Goal: Task Accomplishment & Management: Manage account settings

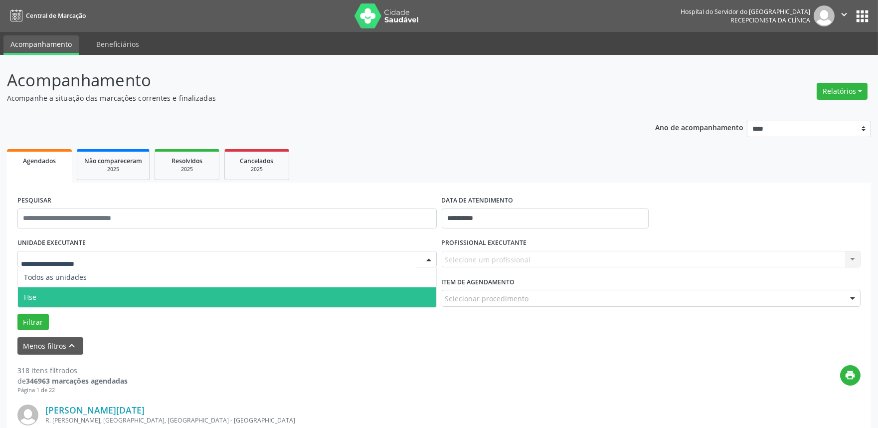
click at [46, 298] on span "Hse" at bounding box center [227, 297] width 418 height 20
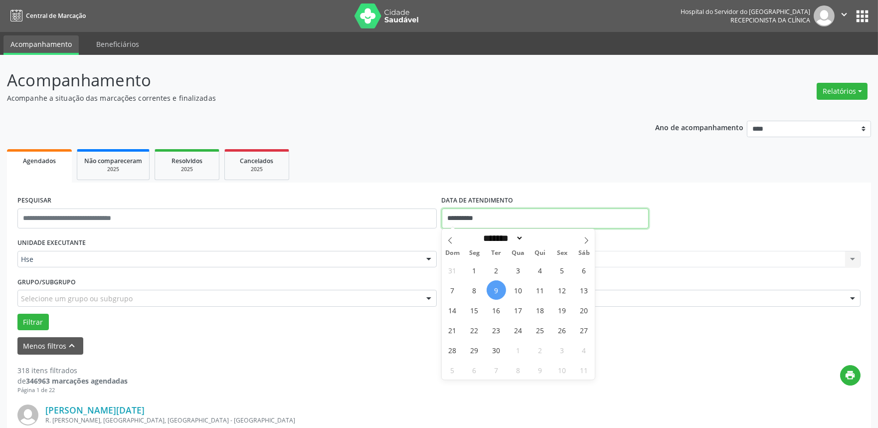
click at [544, 216] on input "**********" at bounding box center [545, 218] width 207 height 20
click at [496, 288] on span "9" at bounding box center [495, 289] width 19 height 19
type input "**********"
click at [496, 288] on span "9" at bounding box center [495, 289] width 19 height 19
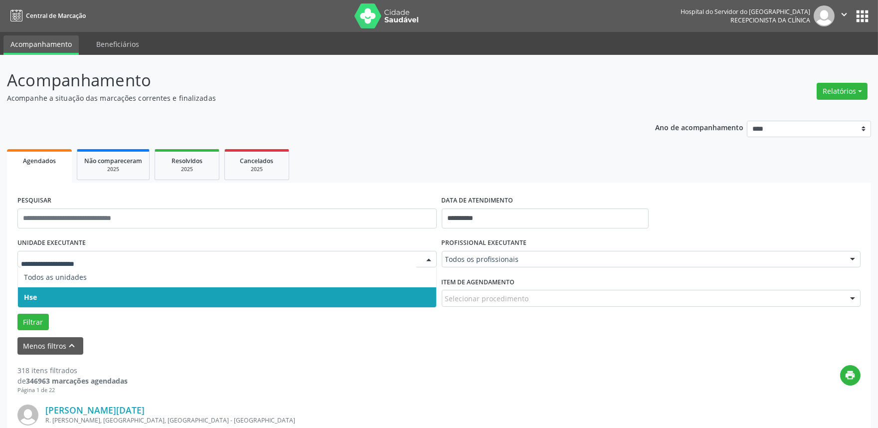
click at [71, 299] on span "Hse" at bounding box center [227, 297] width 418 height 20
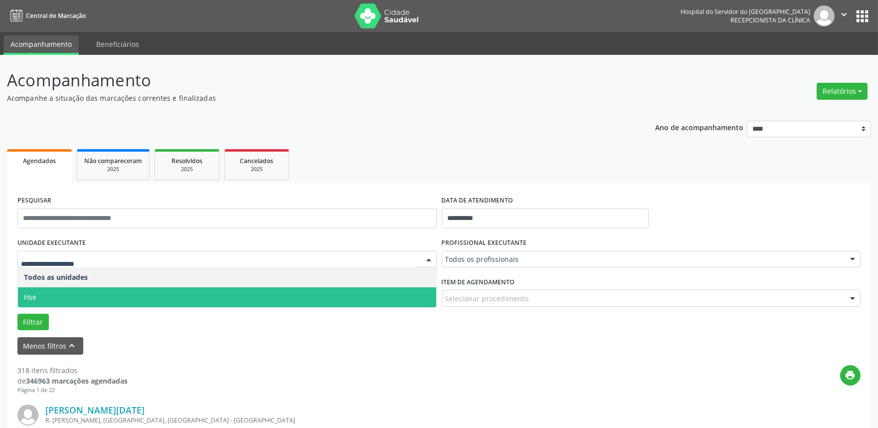
click at [66, 294] on span "Hse" at bounding box center [227, 297] width 418 height 20
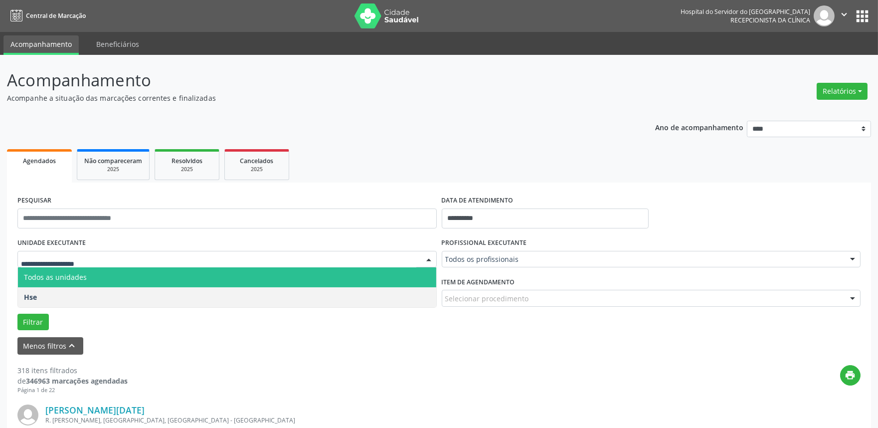
click at [85, 268] on span "Todos as unidades" at bounding box center [227, 277] width 418 height 20
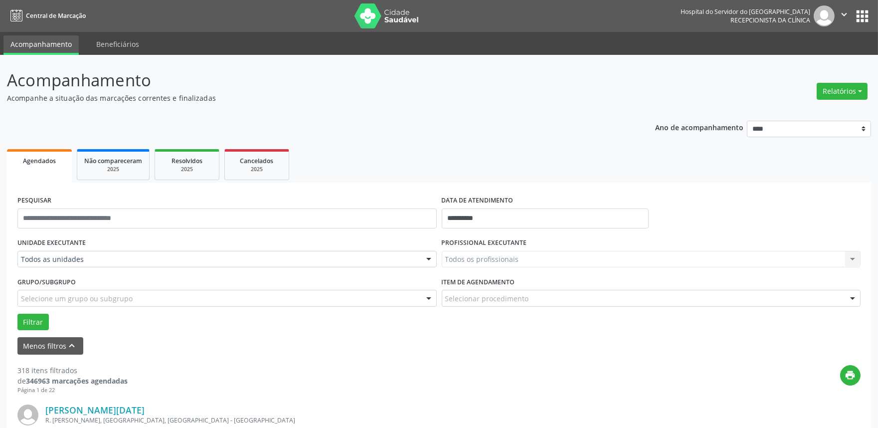
drag, startPoint x: 76, startPoint y: 250, endPoint x: 71, endPoint y: 263, distance: 13.7
click at [76, 249] on div "UNIDADE EXECUTANTE Todos as unidades Todos as unidades Hse Nenhum resultado enc…" at bounding box center [227, 254] width 424 height 39
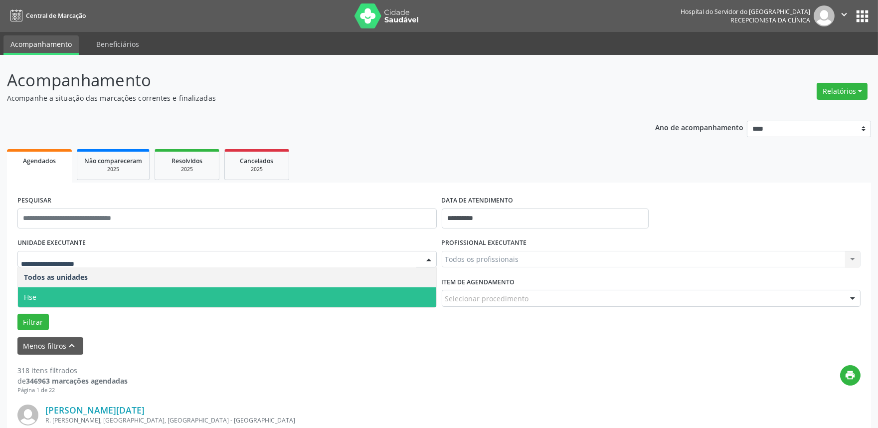
click at [59, 298] on span "Hse" at bounding box center [227, 297] width 418 height 20
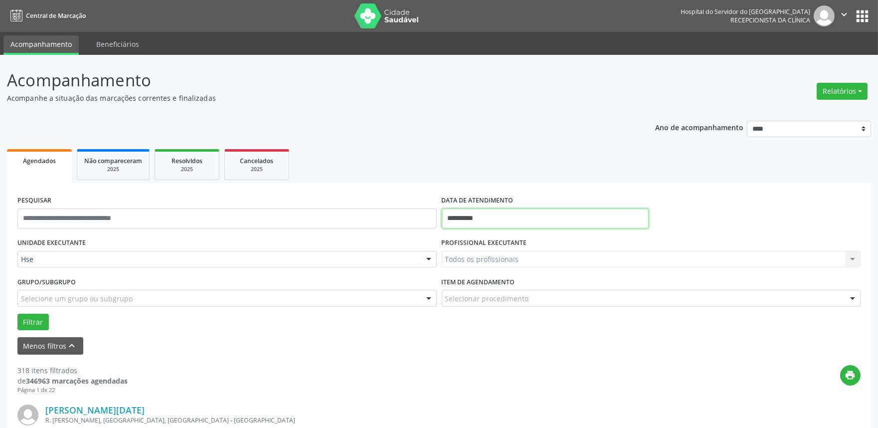
click at [495, 215] on input "**********" at bounding box center [545, 218] width 207 height 20
click at [497, 290] on span "9" at bounding box center [495, 289] width 19 height 19
type input "**********"
click at [498, 287] on span "9" at bounding box center [495, 289] width 19 height 19
click at [468, 253] on div "Todos os profissionais" at bounding box center [651, 259] width 419 height 17
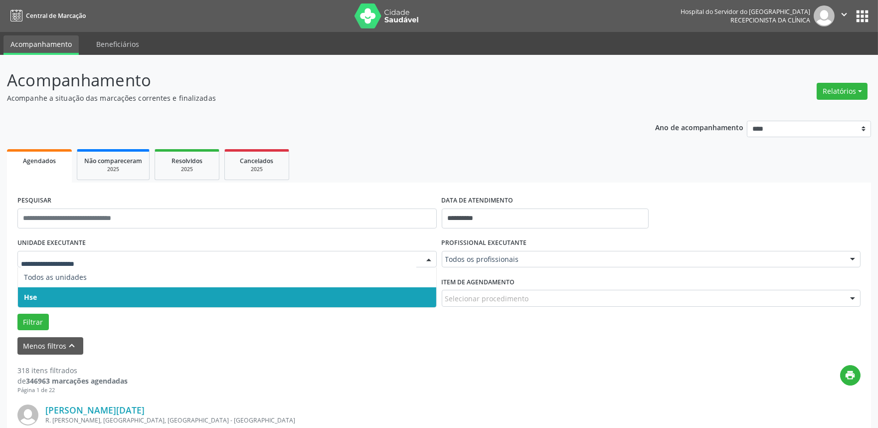
click at [52, 296] on span "Hse" at bounding box center [227, 297] width 418 height 20
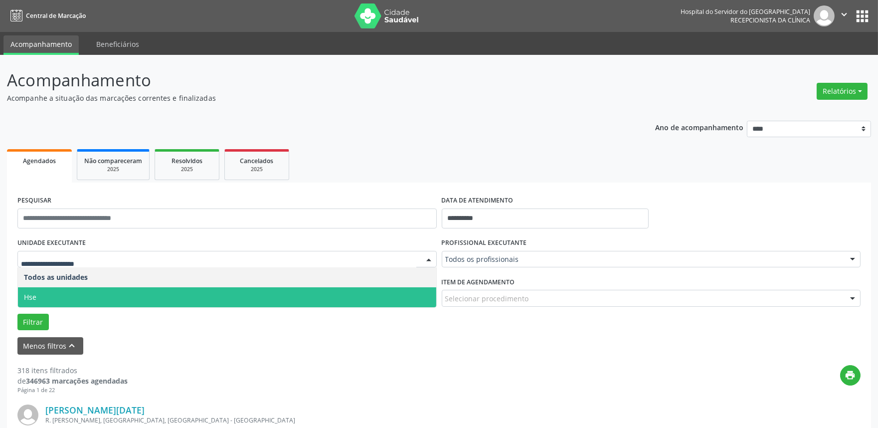
click at [51, 298] on span "Hse" at bounding box center [227, 297] width 418 height 20
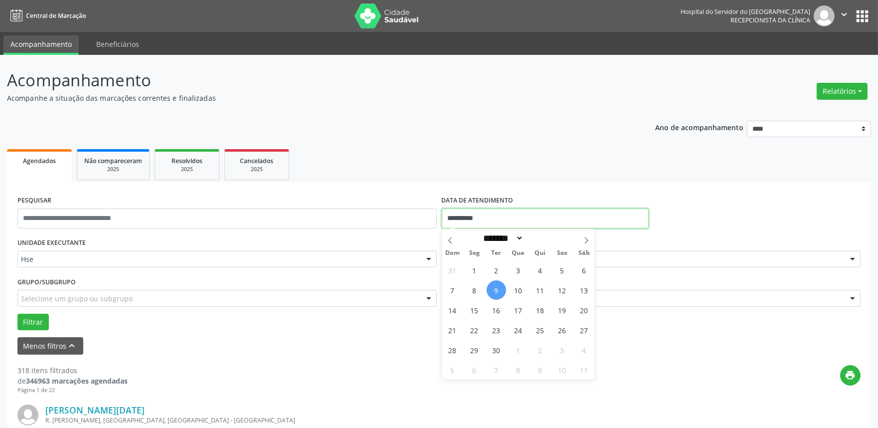
click at [490, 214] on input "**********" at bounding box center [545, 218] width 207 height 20
click at [495, 285] on span "9" at bounding box center [495, 289] width 19 height 19
type input "**********"
click at [495, 285] on span "9" at bounding box center [495, 289] width 19 height 19
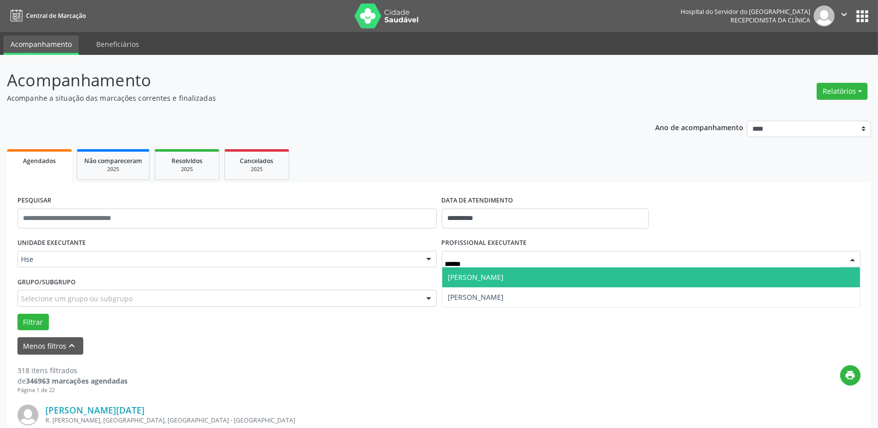
type input "*******"
click at [496, 281] on span "[PERSON_NAME]" at bounding box center [651, 277] width 418 height 20
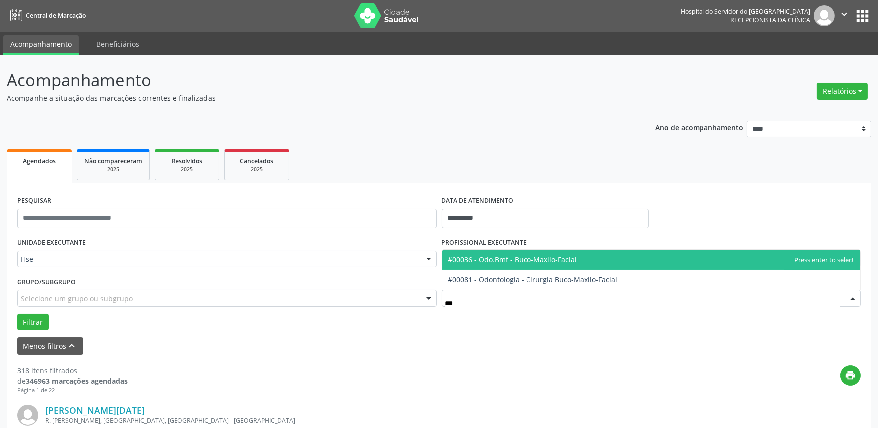
type input "****"
click at [529, 263] on span "#00036 - Odo.Bmf - Buco-Maxilo-Facial" at bounding box center [512, 259] width 129 height 9
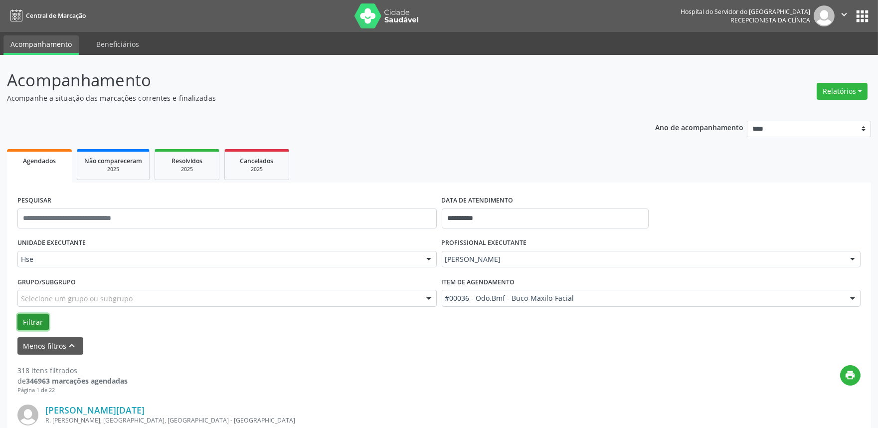
click at [30, 321] on button "Filtrar" at bounding box center [32, 321] width 31 height 17
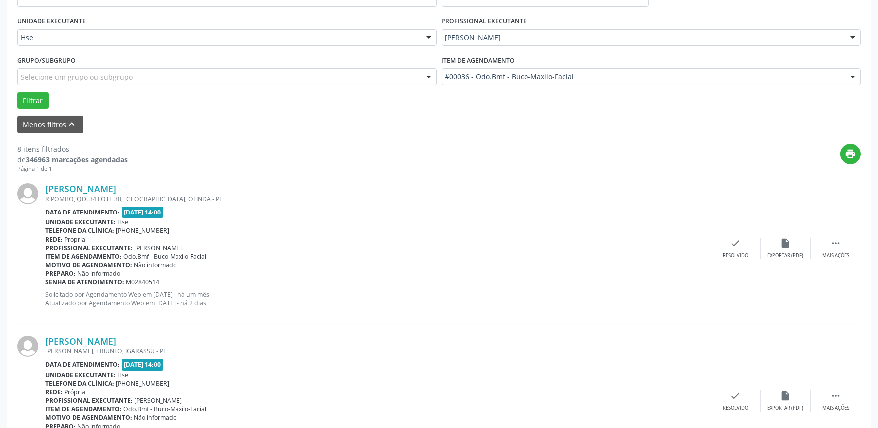
scroll to position [277, 0]
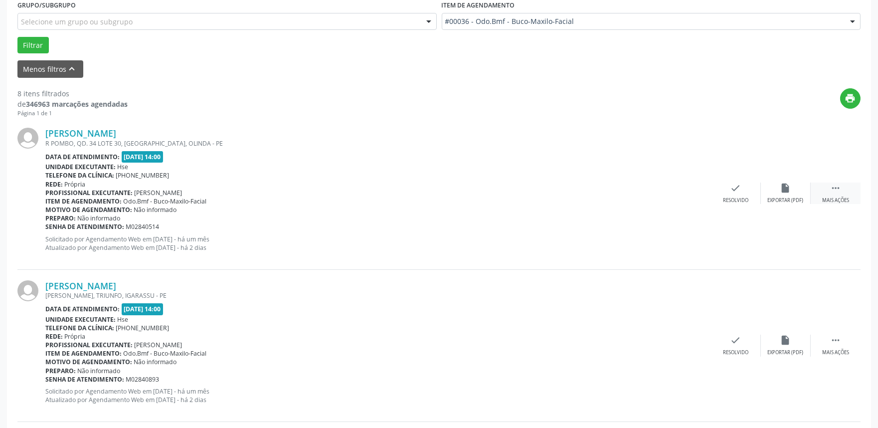
click at [839, 190] on icon "" at bounding box center [835, 187] width 11 height 11
click at [780, 191] on icon "alarm_off" at bounding box center [785, 187] width 11 height 11
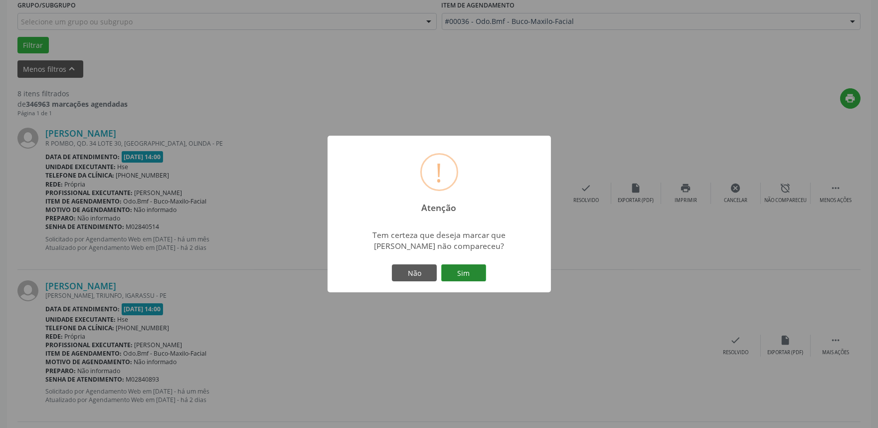
click at [464, 281] on button "Sim" at bounding box center [463, 272] width 45 height 17
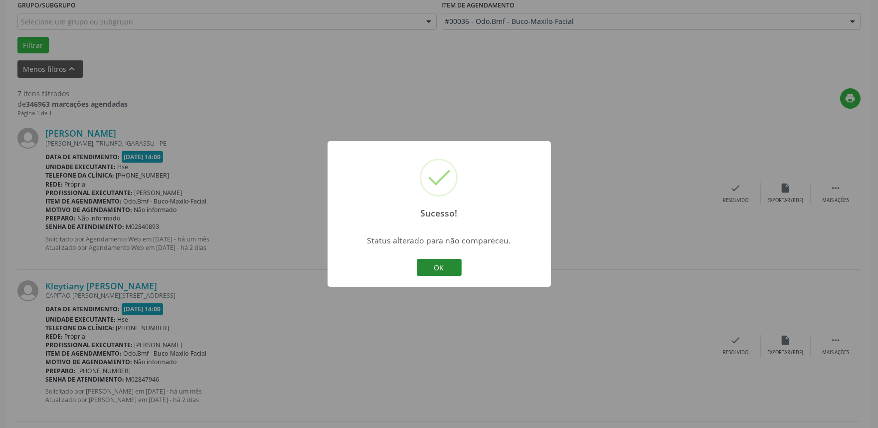
click at [432, 269] on button "OK" at bounding box center [439, 267] width 45 height 17
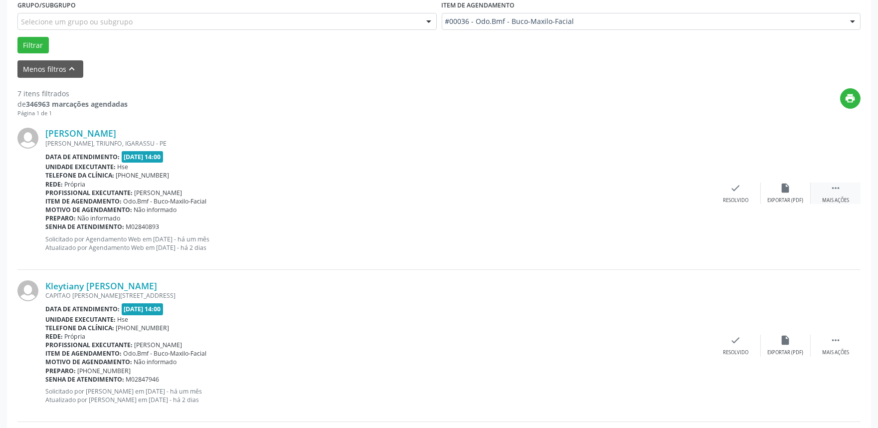
click at [832, 188] on icon "" at bounding box center [835, 187] width 11 height 11
click at [790, 190] on div "alarm_off Não compareceu" at bounding box center [785, 192] width 50 height 21
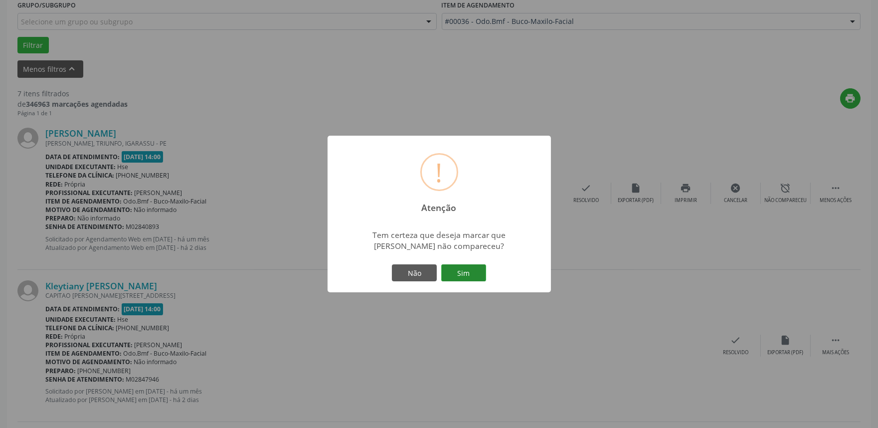
click at [460, 274] on button "Sim" at bounding box center [463, 272] width 45 height 17
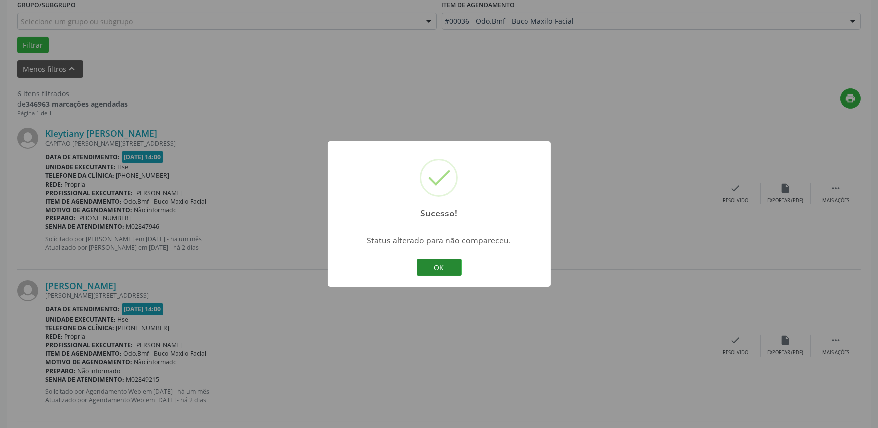
click at [432, 263] on button "OK" at bounding box center [439, 267] width 45 height 17
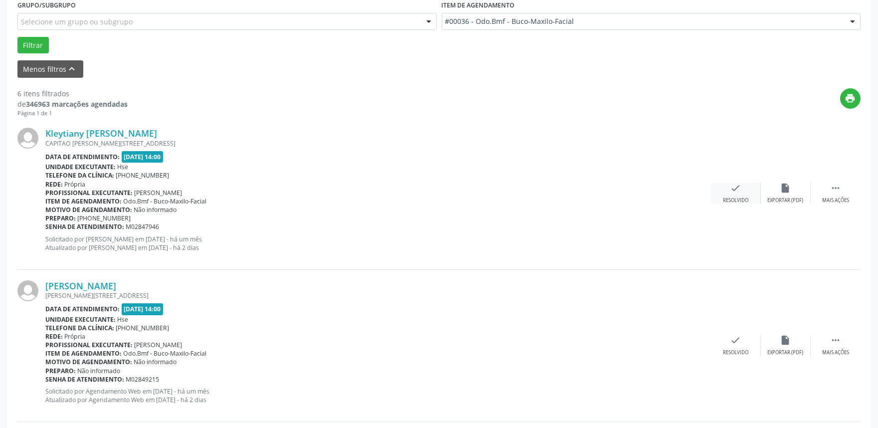
click at [733, 197] on div "Resolvido" at bounding box center [735, 200] width 25 height 7
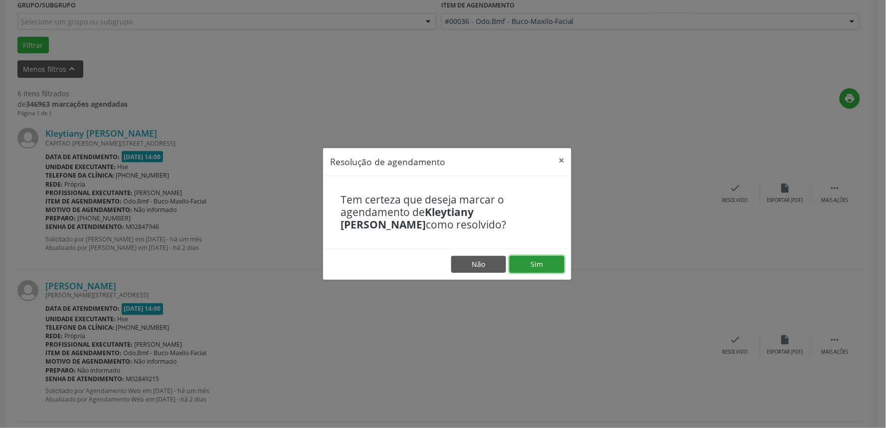
click at [551, 262] on button "Sim" at bounding box center [536, 264] width 55 height 17
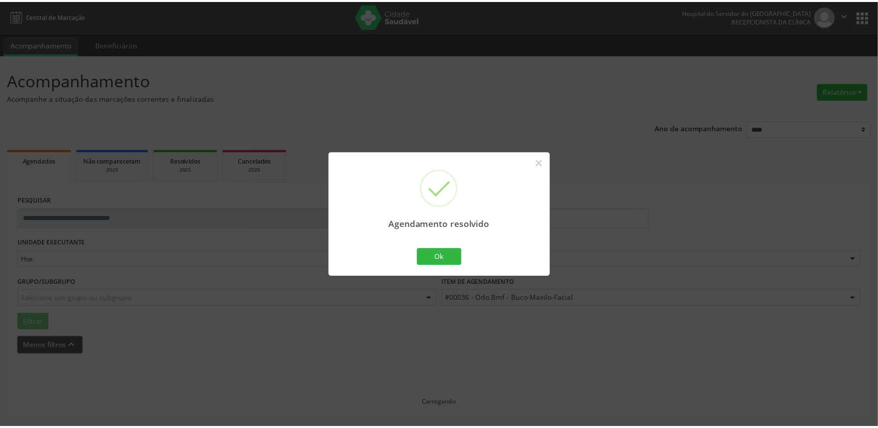
scroll to position [0, 0]
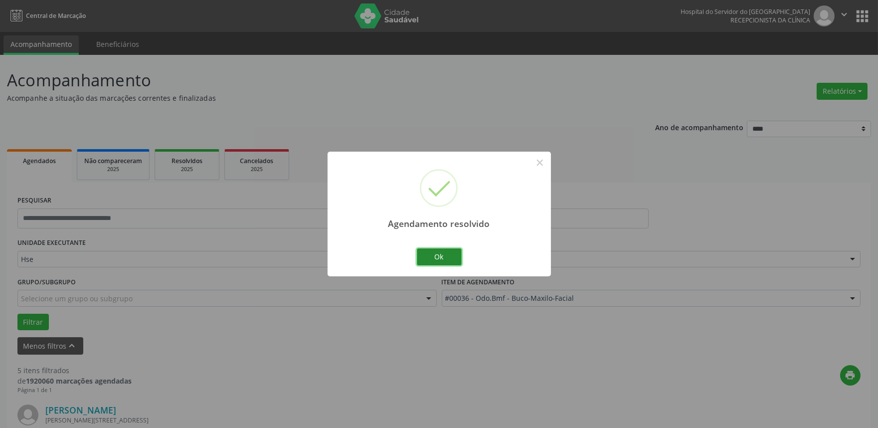
click at [449, 260] on button "Ok" at bounding box center [439, 256] width 45 height 17
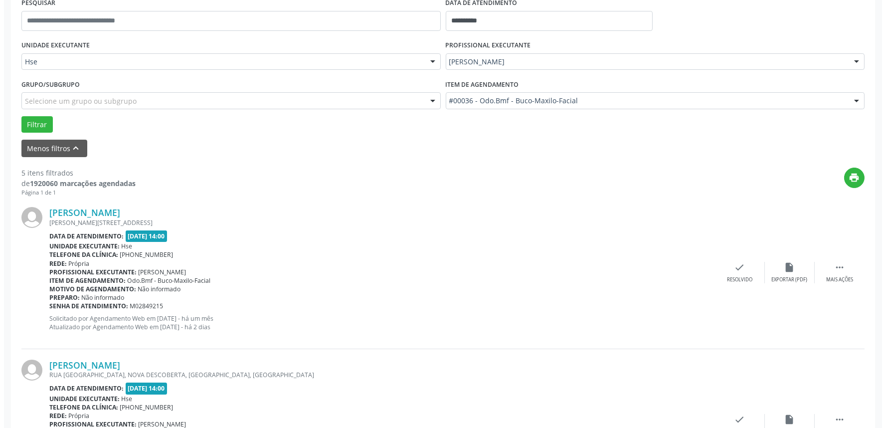
scroll to position [277, 0]
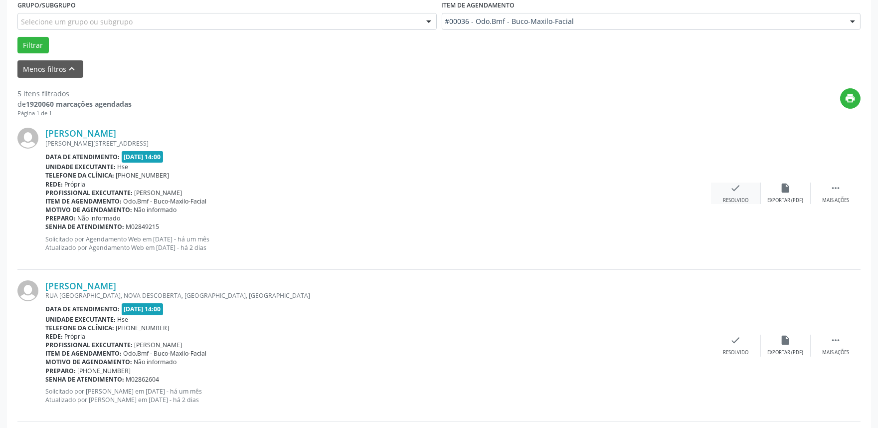
click at [735, 188] on icon "check" at bounding box center [735, 187] width 11 height 11
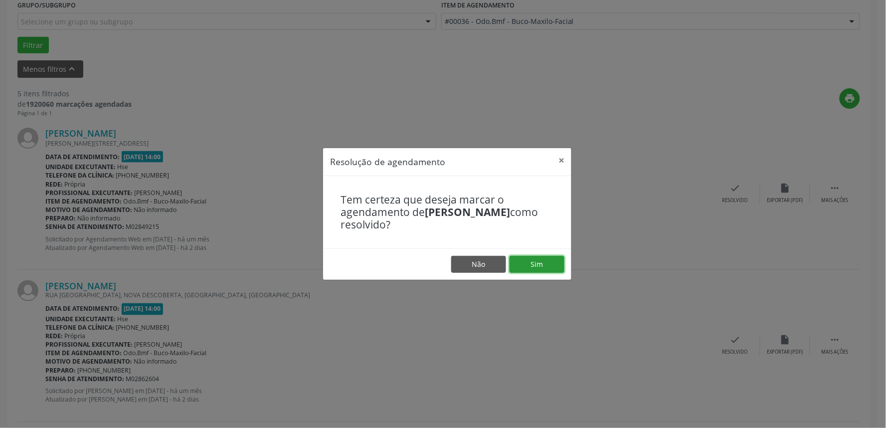
click at [536, 260] on button "Sim" at bounding box center [536, 264] width 55 height 17
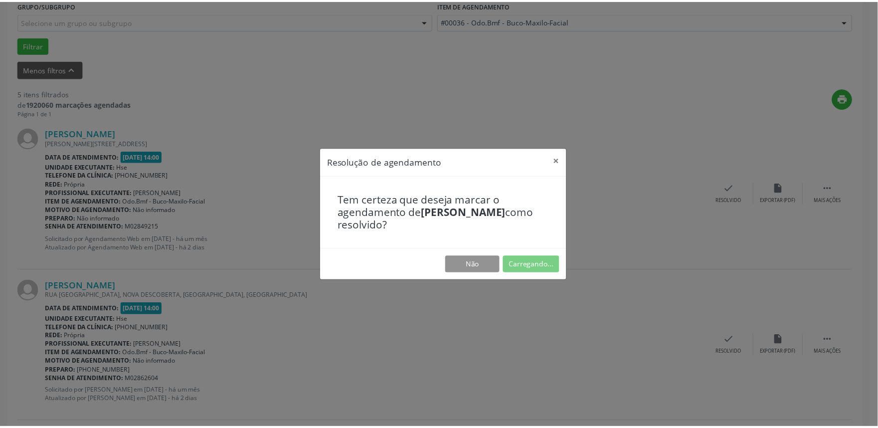
scroll to position [0, 0]
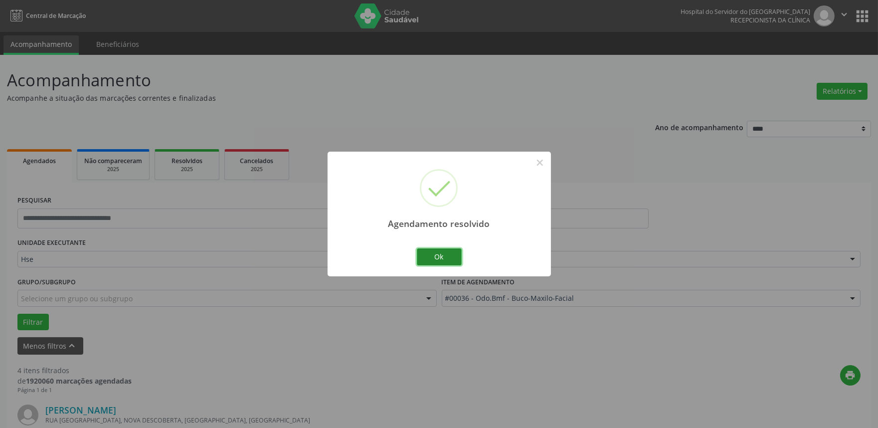
click at [445, 249] on button "Ok" at bounding box center [439, 256] width 45 height 17
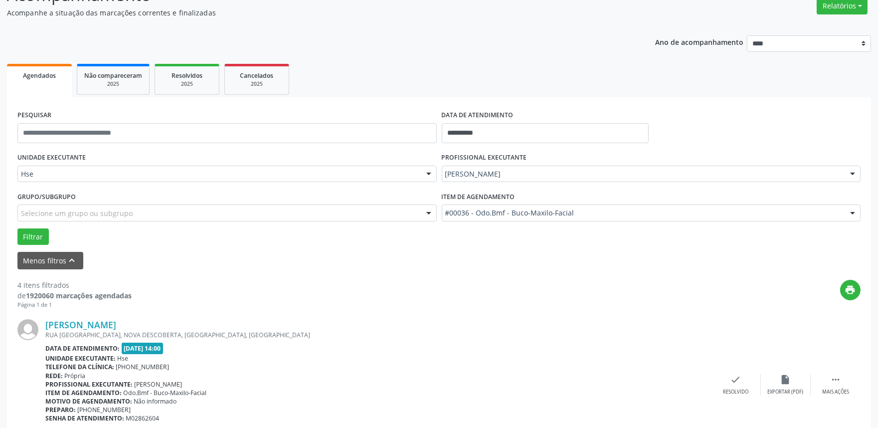
scroll to position [277, 0]
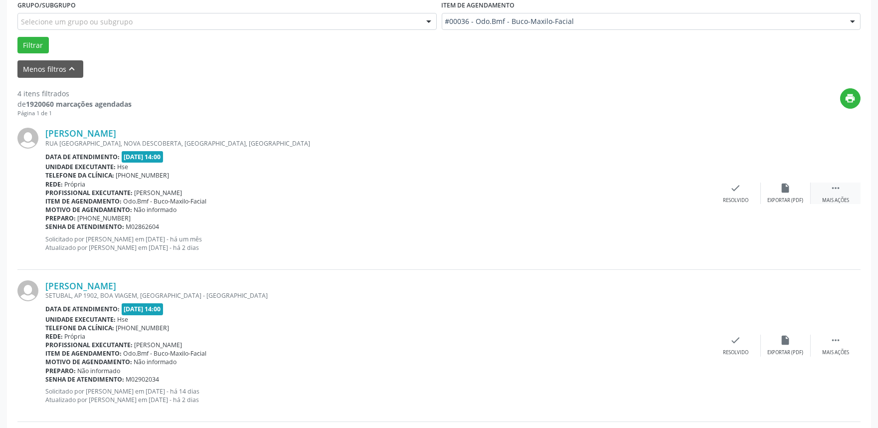
click at [839, 195] on div " Mais ações" at bounding box center [835, 192] width 50 height 21
click at [791, 192] on div "alarm_off Não compareceu" at bounding box center [785, 192] width 50 height 21
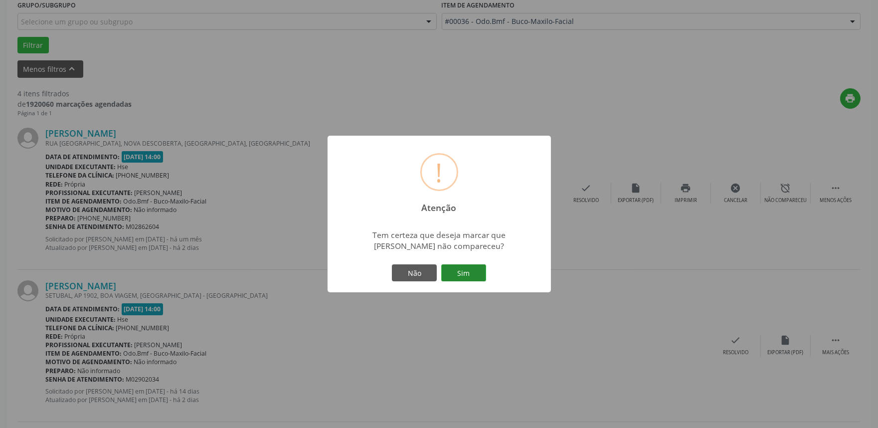
click at [462, 275] on button "Sim" at bounding box center [463, 272] width 45 height 17
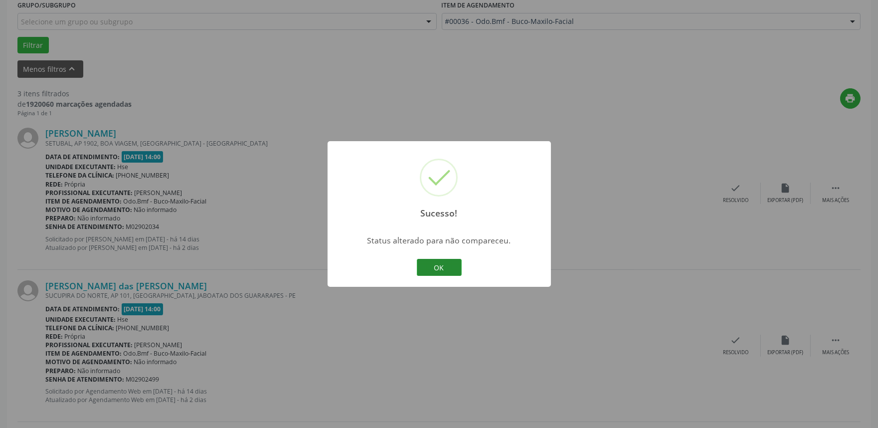
click at [454, 263] on button "OK" at bounding box center [439, 267] width 45 height 17
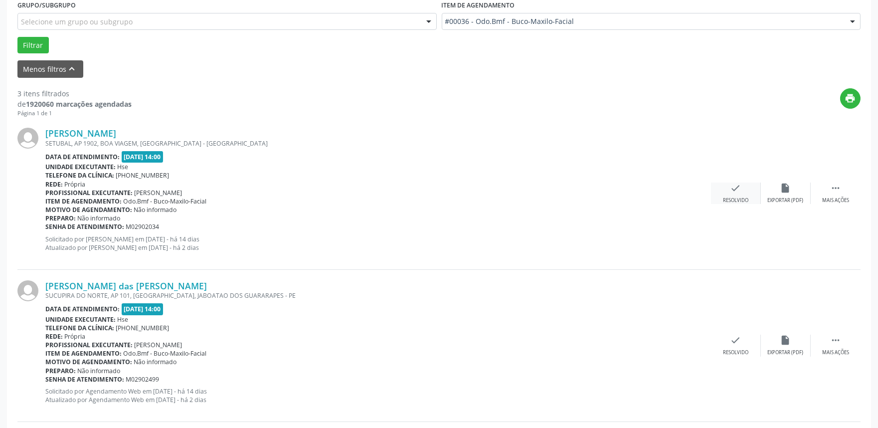
click at [738, 183] on icon "check" at bounding box center [735, 187] width 11 height 11
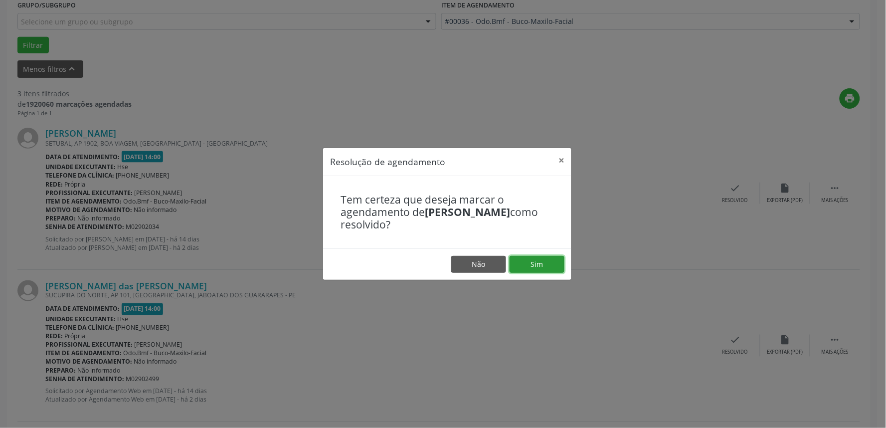
click at [529, 262] on button "Sim" at bounding box center [536, 264] width 55 height 17
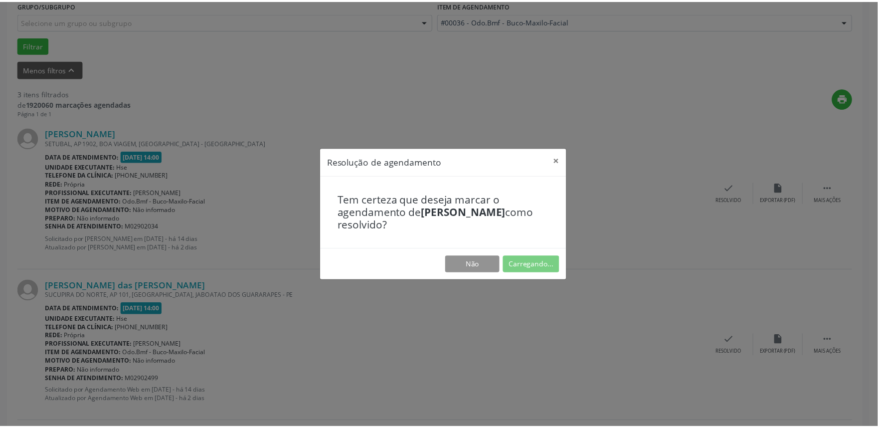
scroll to position [0, 0]
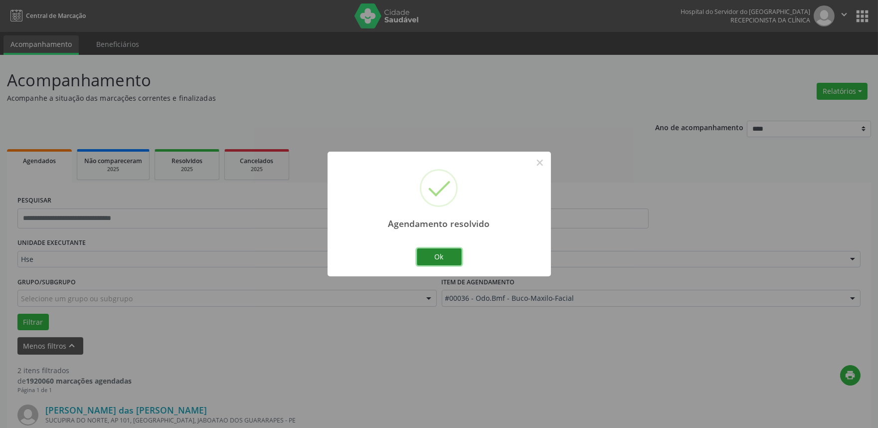
click at [440, 256] on button "Ok" at bounding box center [439, 256] width 45 height 17
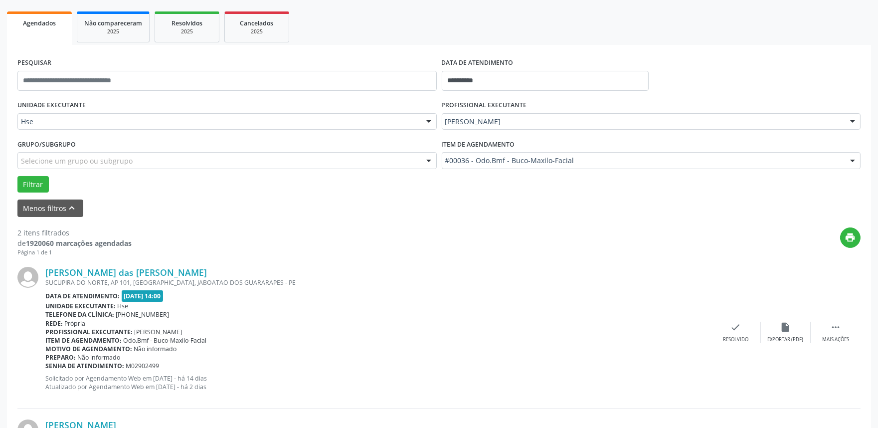
scroll to position [221, 0]
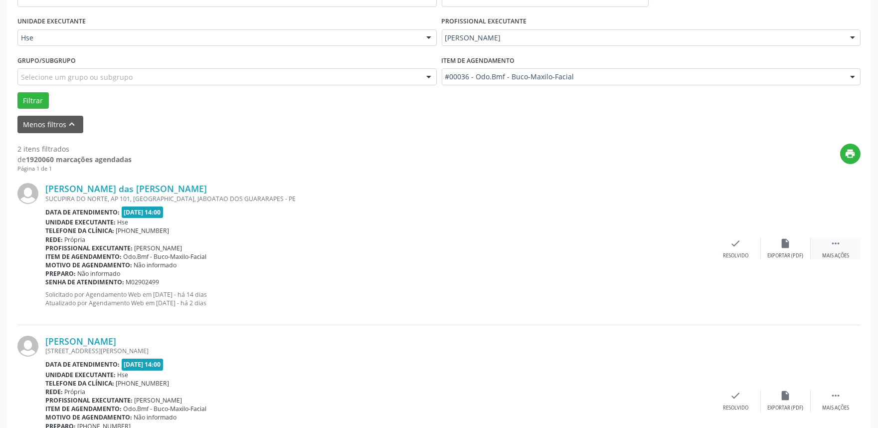
click at [840, 238] on icon "" at bounding box center [835, 243] width 11 height 11
click at [784, 247] on div "alarm_off Não compareceu" at bounding box center [785, 248] width 50 height 21
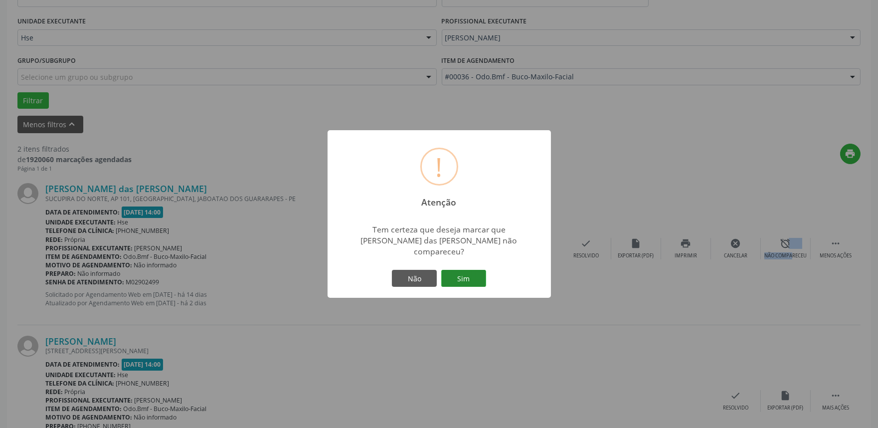
click at [475, 270] on button "Sim" at bounding box center [463, 278] width 45 height 17
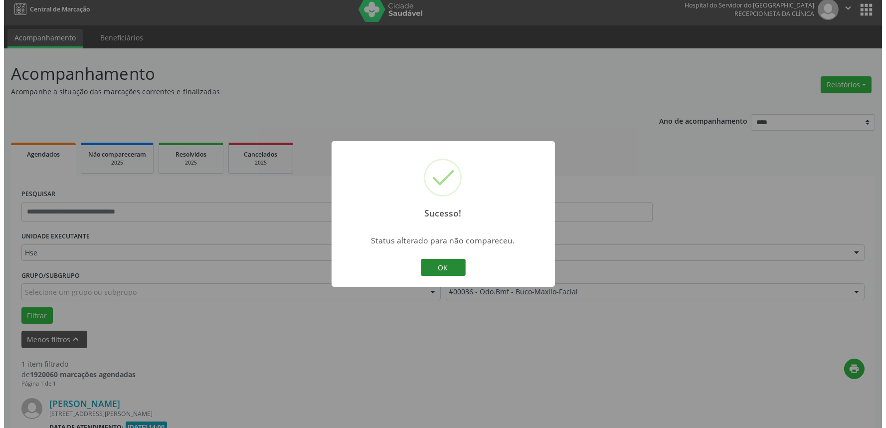
scroll to position [135, 0]
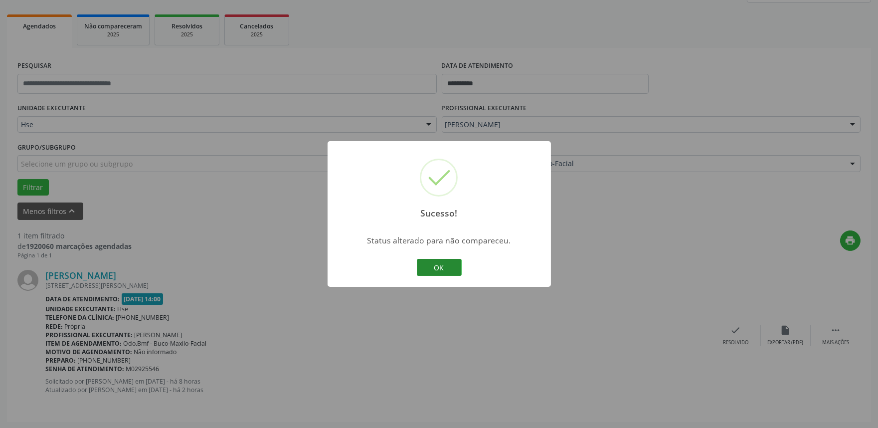
click at [422, 267] on button "OK" at bounding box center [439, 267] width 45 height 17
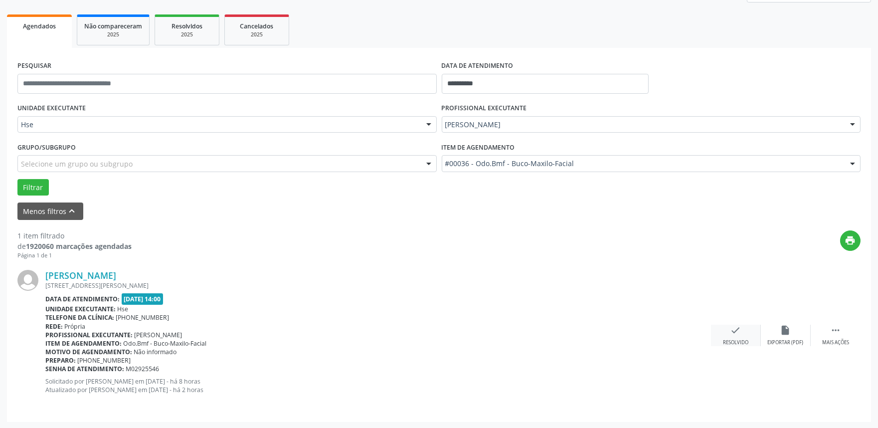
click at [730, 340] on div "Resolvido" at bounding box center [735, 342] width 25 height 7
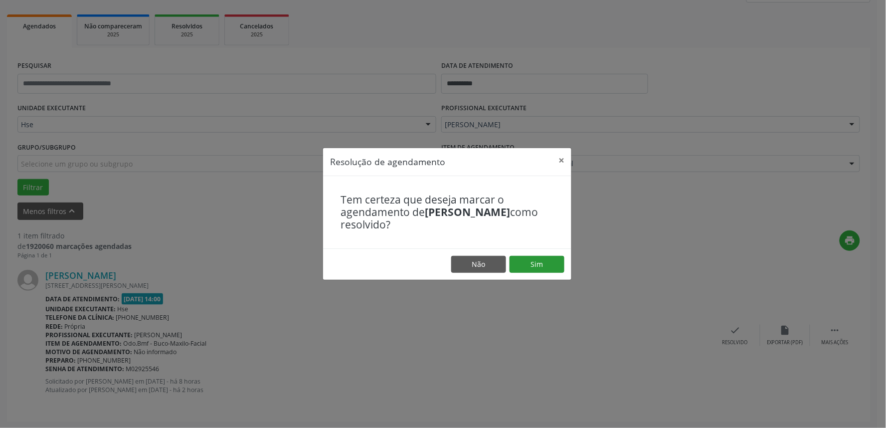
drag, startPoint x: 531, startPoint y: 254, endPoint x: 531, endPoint y: 260, distance: 5.5
click at [531, 255] on footer "Não Sim" at bounding box center [447, 263] width 248 height 31
click at [531, 261] on button "Sim" at bounding box center [536, 264] width 55 height 17
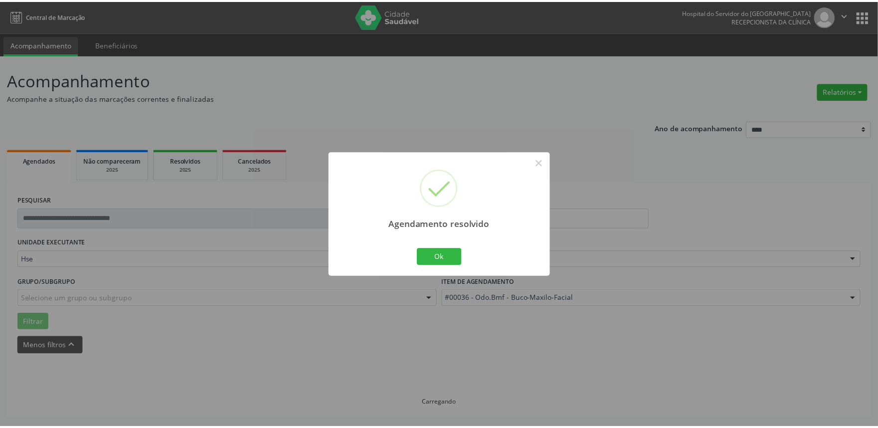
scroll to position [0, 0]
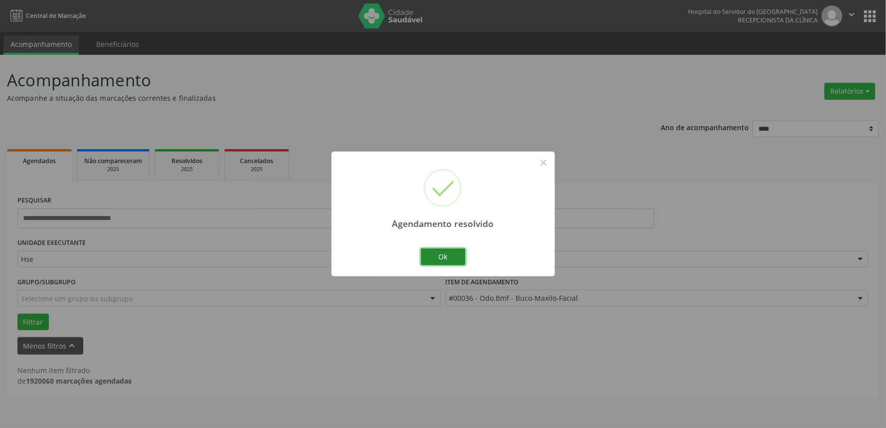
click at [449, 258] on button "Ok" at bounding box center [443, 256] width 45 height 17
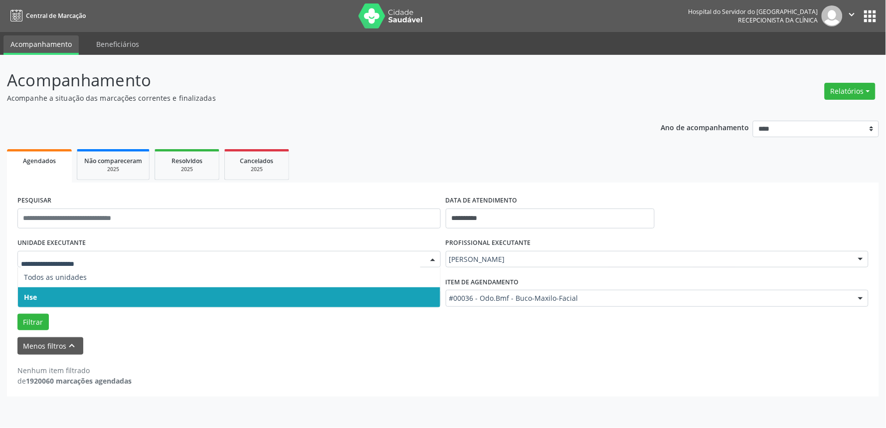
click at [50, 296] on span "Hse" at bounding box center [229, 297] width 422 height 20
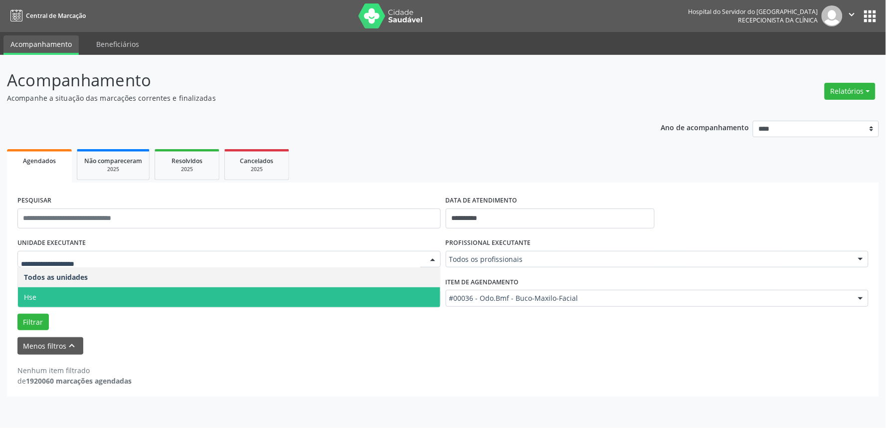
click at [76, 300] on span "Hse" at bounding box center [229, 297] width 422 height 20
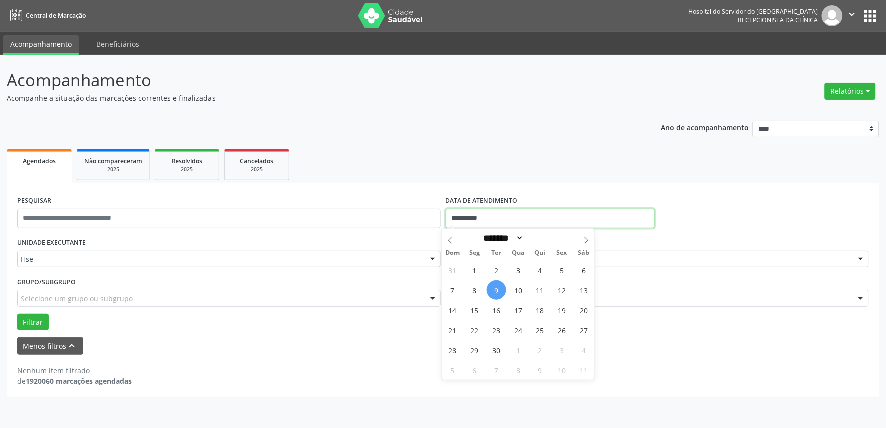
click at [527, 215] on input "**********" at bounding box center [550, 218] width 209 height 20
click at [494, 291] on span "9" at bounding box center [495, 289] width 19 height 19
type input "**********"
drag, startPoint x: 494, startPoint y: 291, endPoint x: 494, endPoint y: 285, distance: 6.0
click at [494, 290] on span "9" at bounding box center [495, 289] width 19 height 19
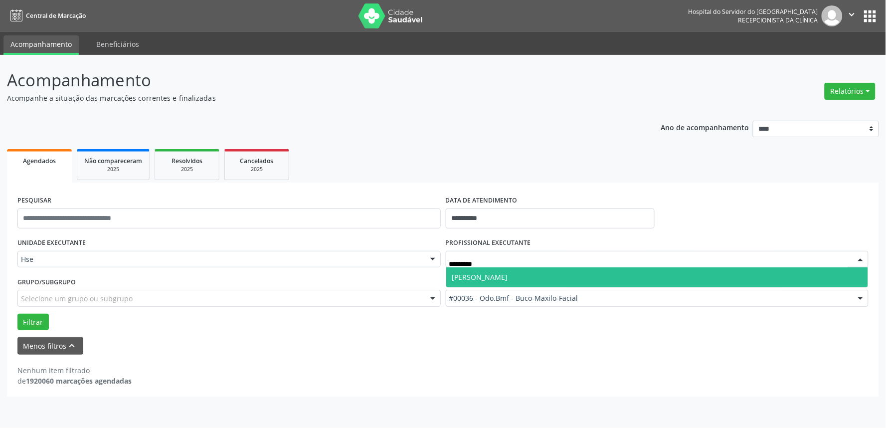
type input "**********"
click at [508, 280] on span "[PERSON_NAME]" at bounding box center [480, 276] width 56 height 9
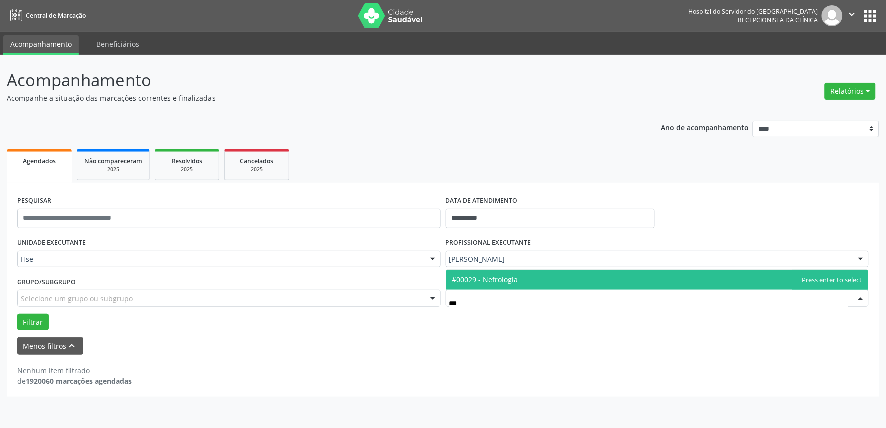
type input "****"
click at [551, 281] on span "#00029 - Nefrologia" at bounding box center [657, 280] width 422 height 20
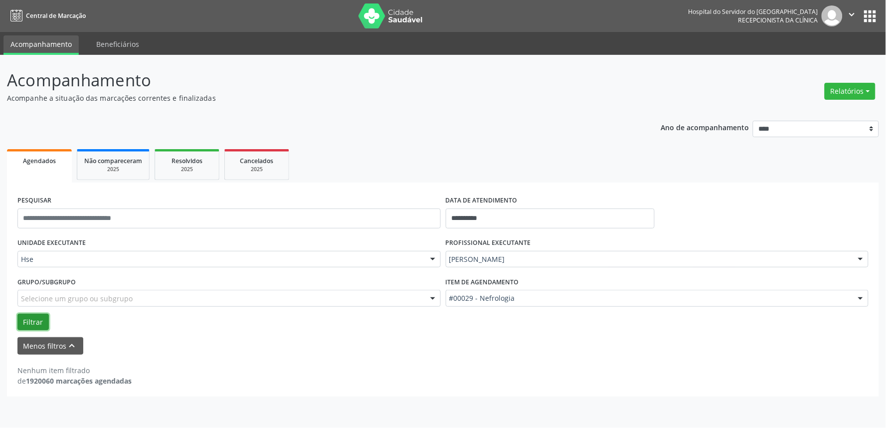
click at [30, 321] on button "Filtrar" at bounding box center [32, 321] width 31 height 17
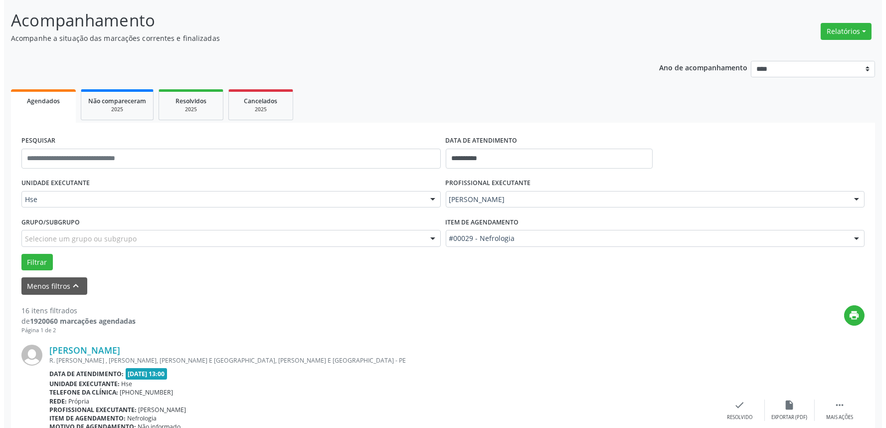
scroll to position [166, 0]
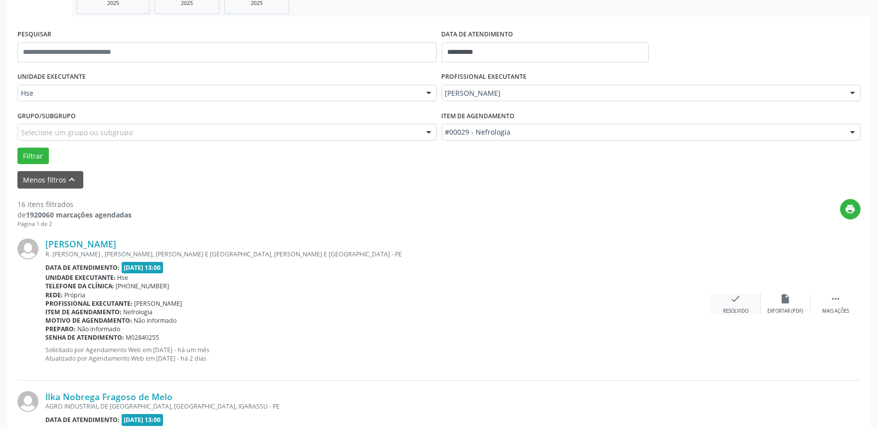
click at [746, 298] on div "check Resolvido" at bounding box center [736, 303] width 50 height 21
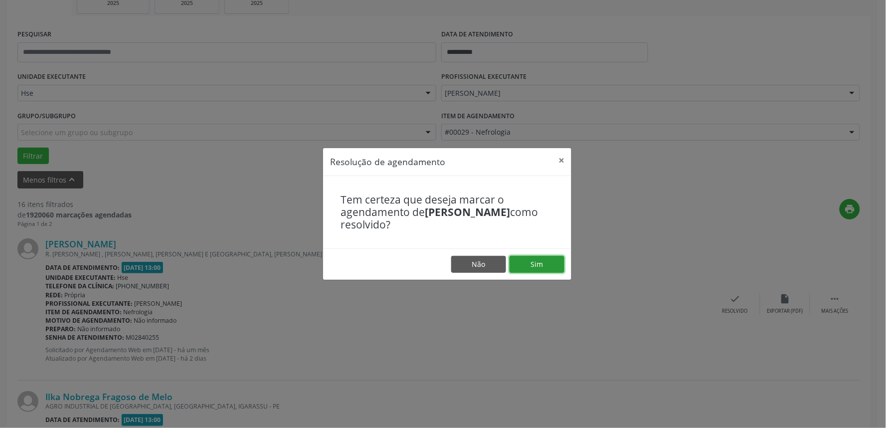
click at [548, 266] on button "Sim" at bounding box center [536, 264] width 55 height 17
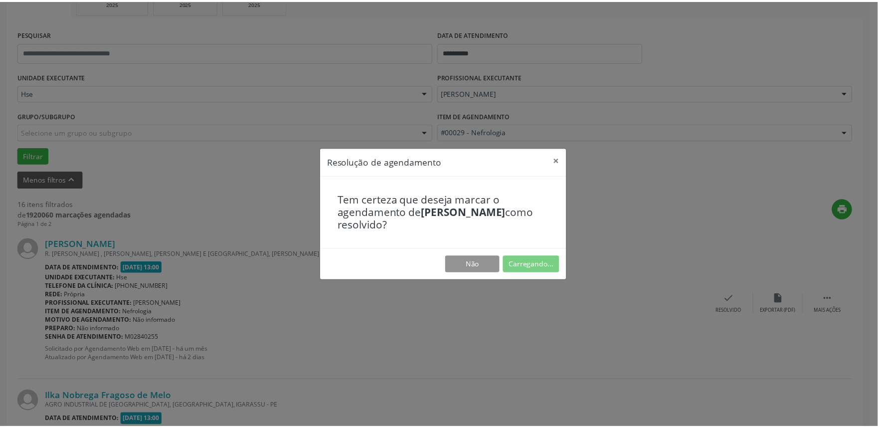
scroll to position [0, 0]
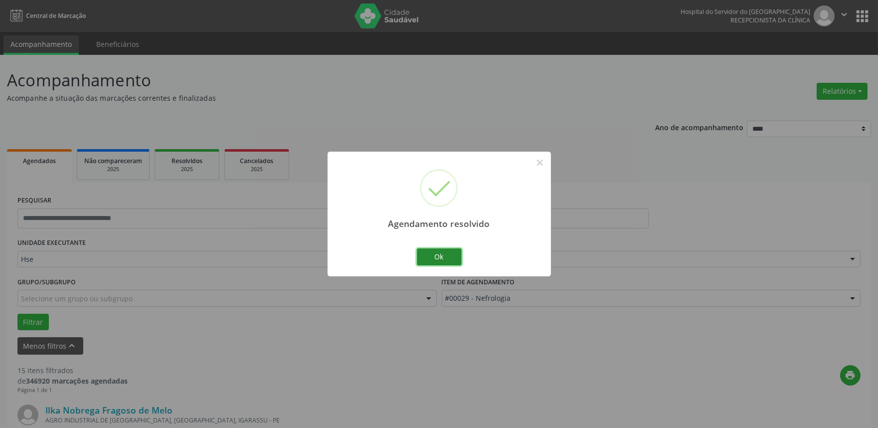
click at [447, 256] on button "Ok" at bounding box center [439, 256] width 45 height 17
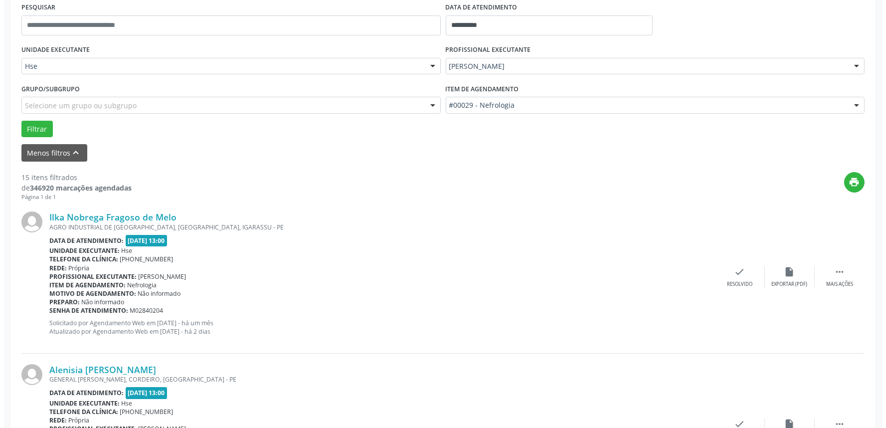
scroll to position [221, 0]
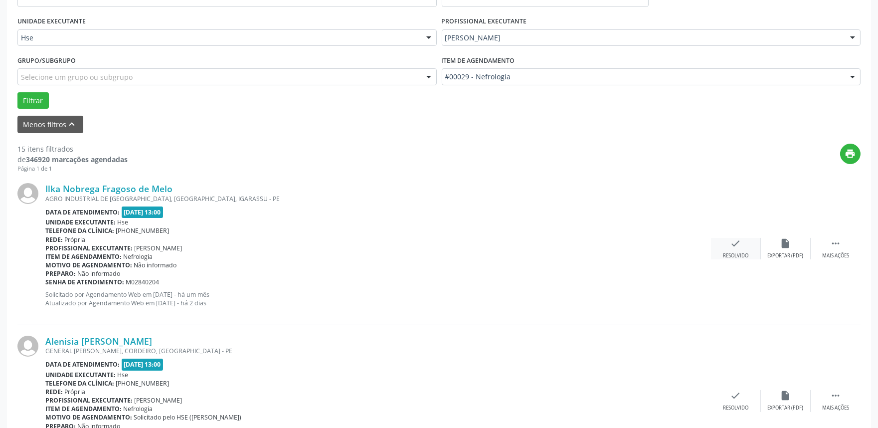
click at [738, 246] on icon "check" at bounding box center [735, 243] width 11 height 11
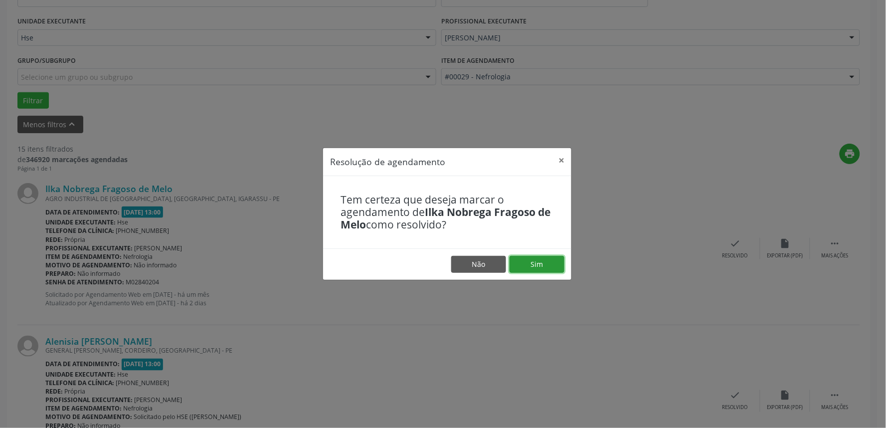
click at [541, 266] on button "Sim" at bounding box center [536, 264] width 55 height 17
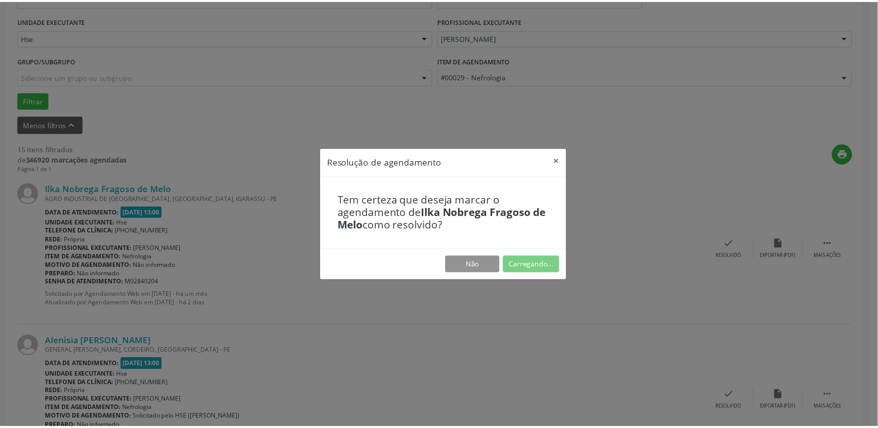
scroll to position [0, 0]
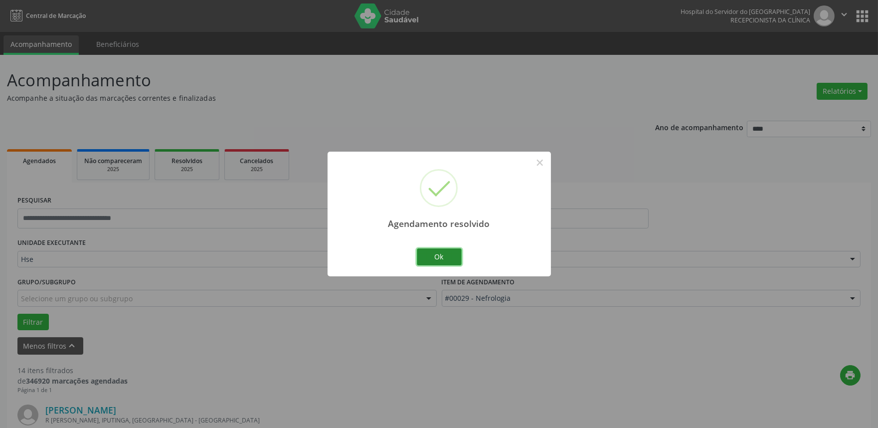
click at [451, 257] on button "Ok" at bounding box center [439, 256] width 45 height 17
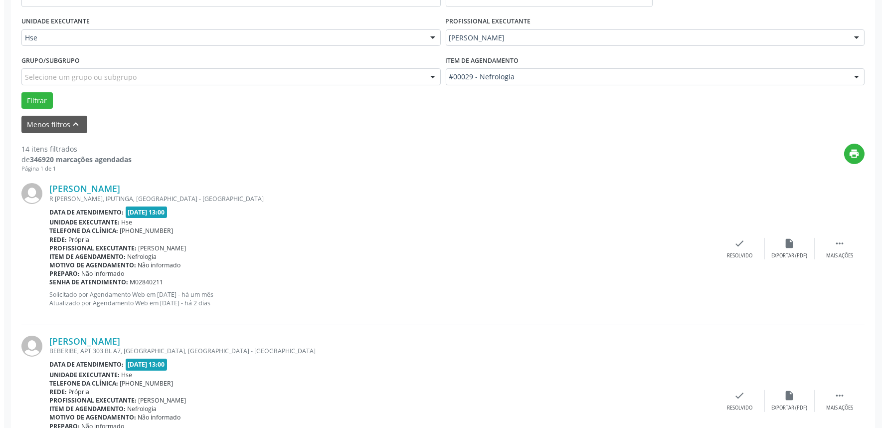
scroll to position [277, 0]
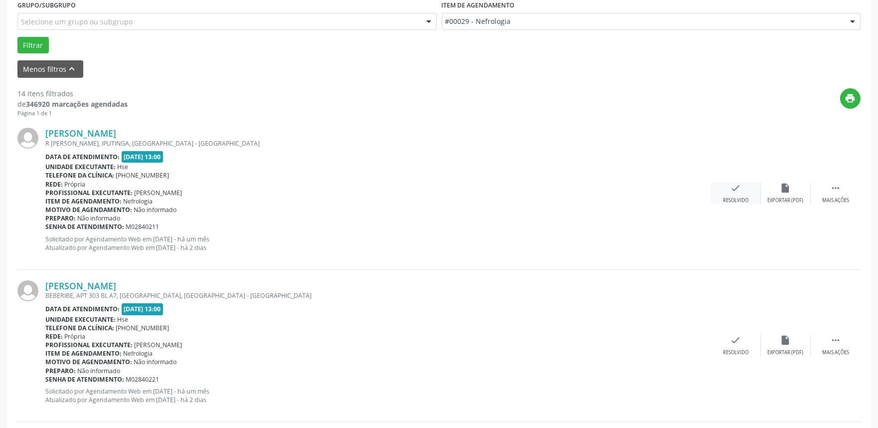
click at [739, 191] on icon "check" at bounding box center [735, 187] width 11 height 11
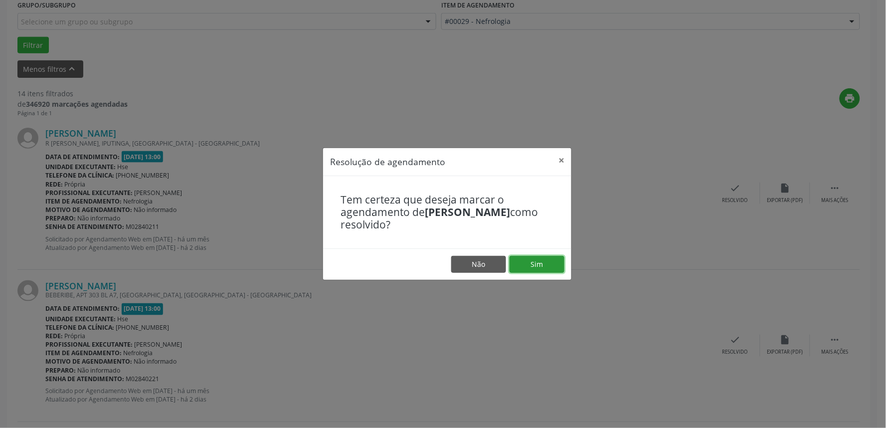
click at [530, 266] on button "Sim" at bounding box center [536, 264] width 55 height 17
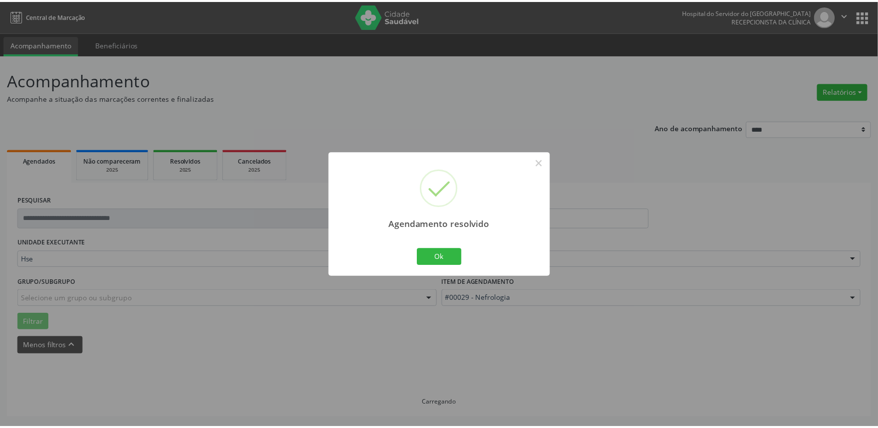
scroll to position [0, 0]
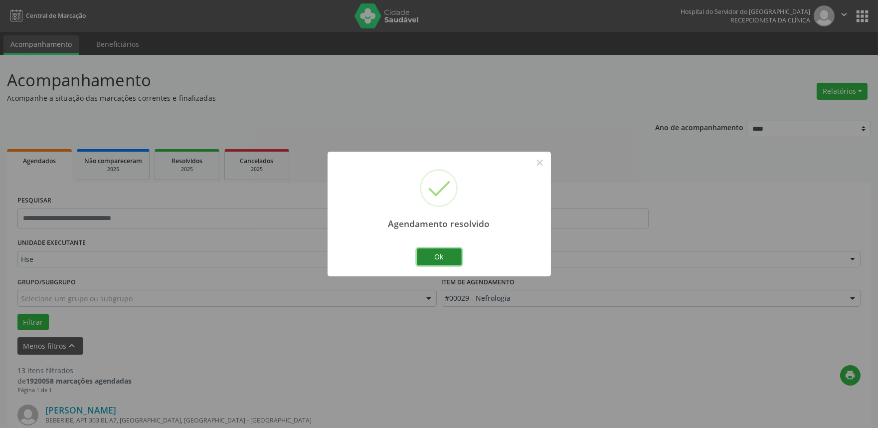
click at [439, 258] on button "Ok" at bounding box center [439, 256] width 45 height 17
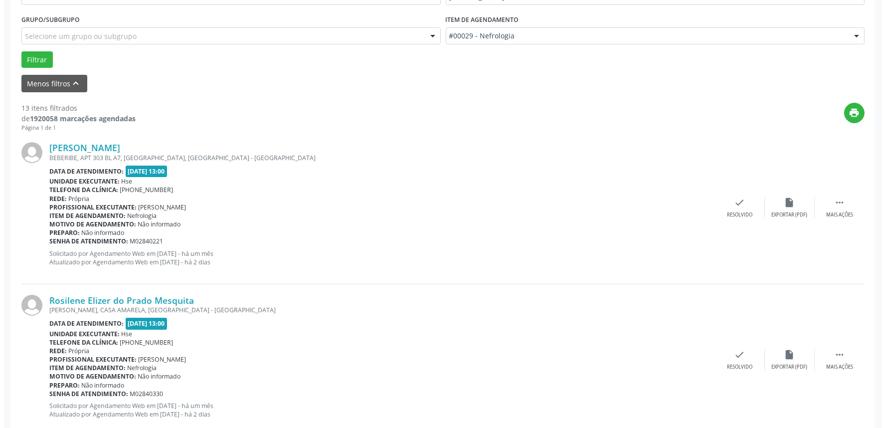
scroll to position [387, 0]
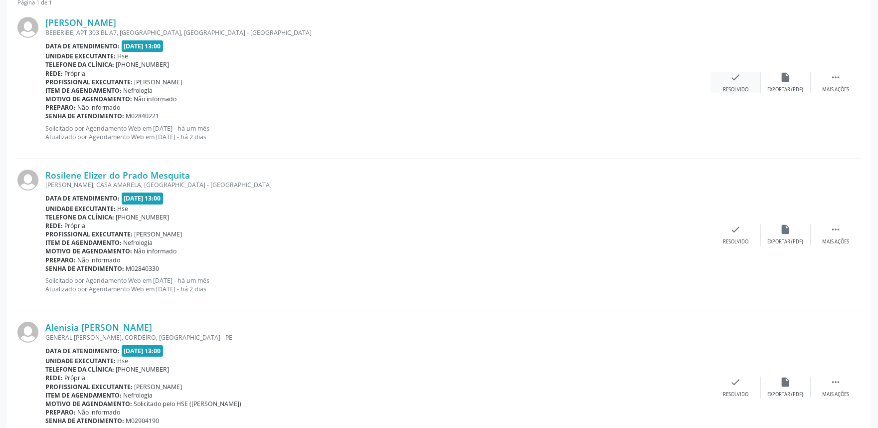
click at [730, 81] on icon "check" at bounding box center [735, 77] width 11 height 11
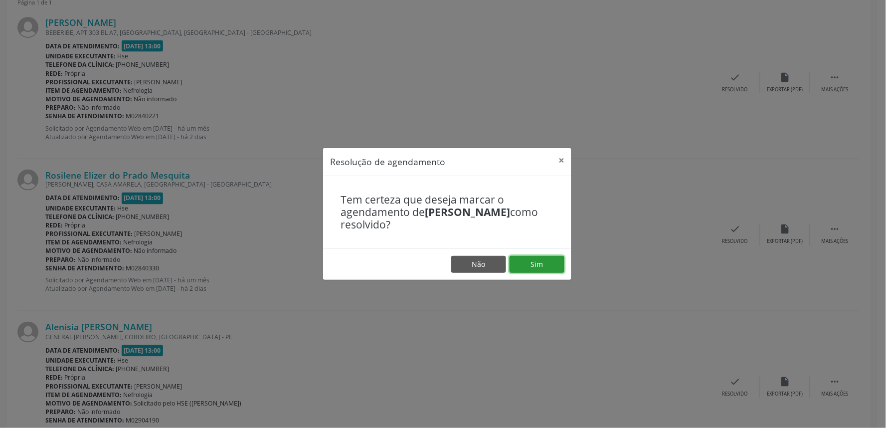
click at [536, 264] on button "Sim" at bounding box center [536, 264] width 55 height 17
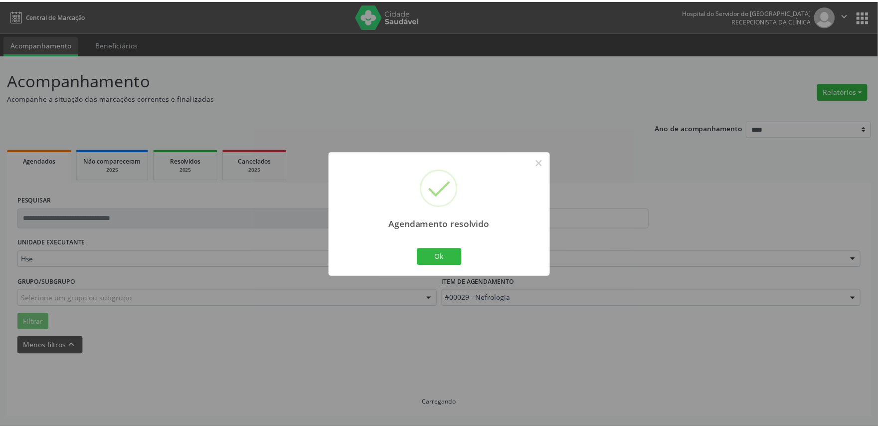
scroll to position [0, 0]
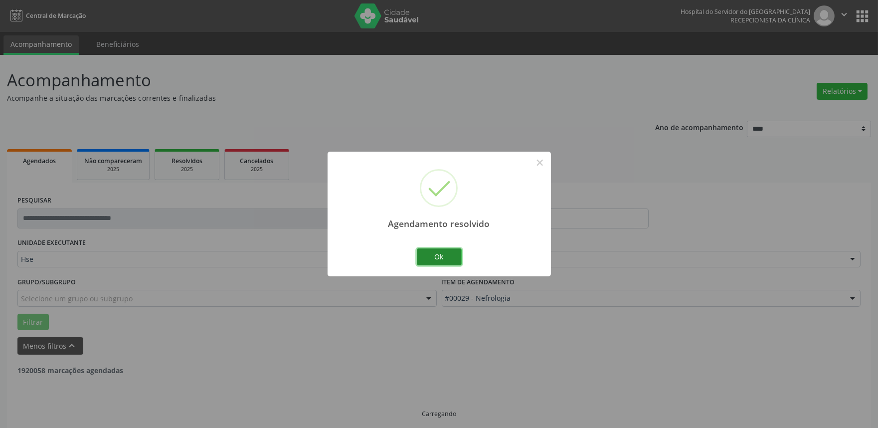
click at [434, 259] on button "Ok" at bounding box center [439, 256] width 45 height 17
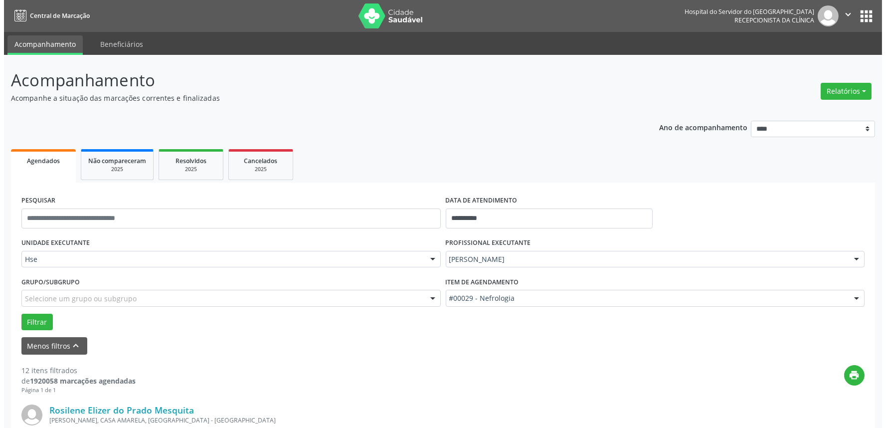
scroll to position [221, 0]
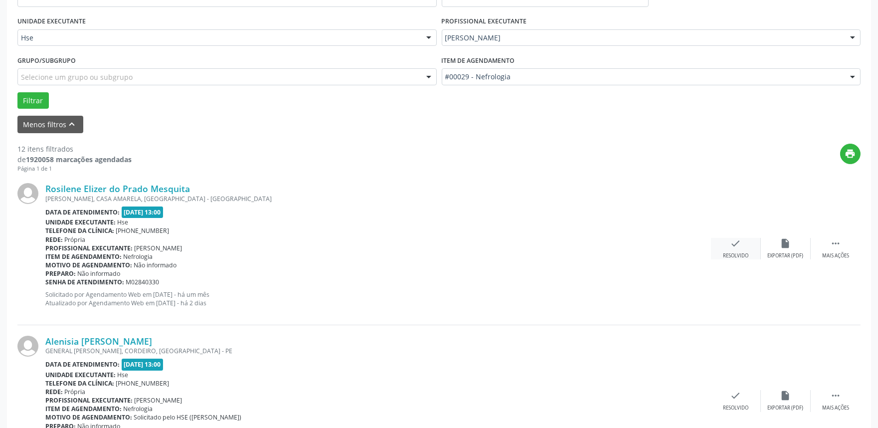
click at [726, 250] on div "check Resolvido" at bounding box center [736, 248] width 50 height 21
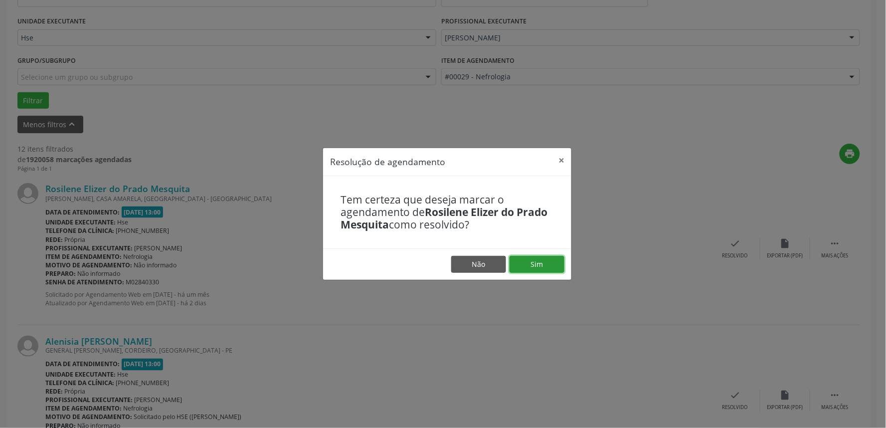
click at [541, 266] on button "Sim" at bounding box center [536, 264] width 55 height 17
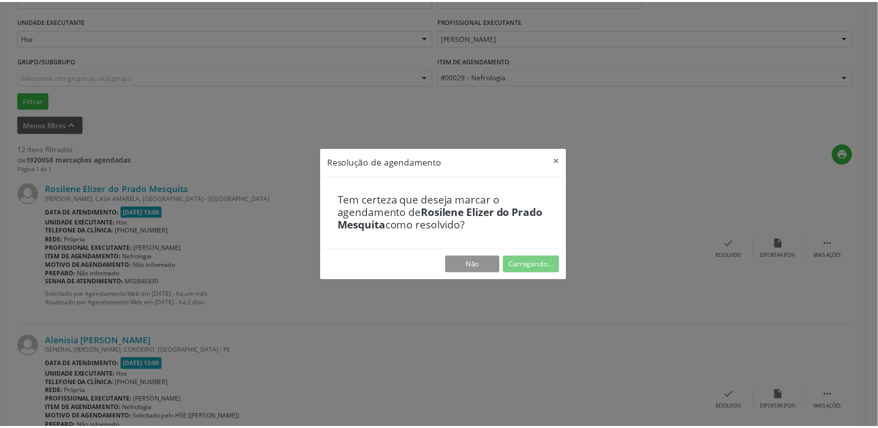
scroll to position [0, 0]
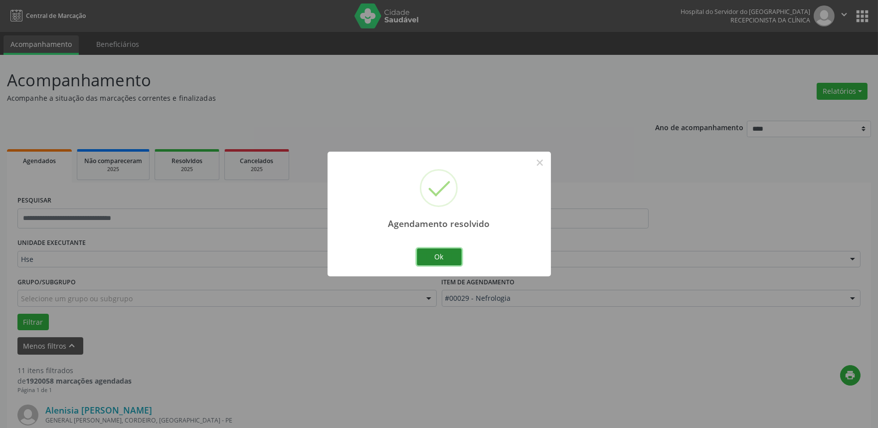
click at [441, 261] on button "Ok" at bounding box center [439, 256] width 45 height 17
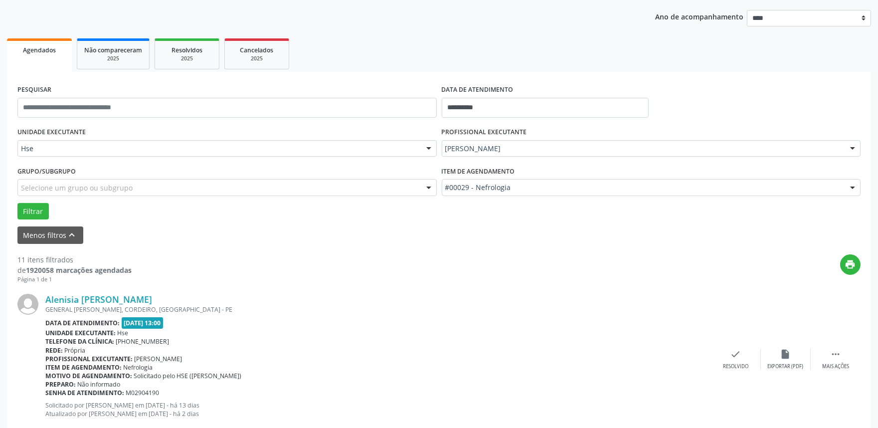
scroll to position [221, 0]
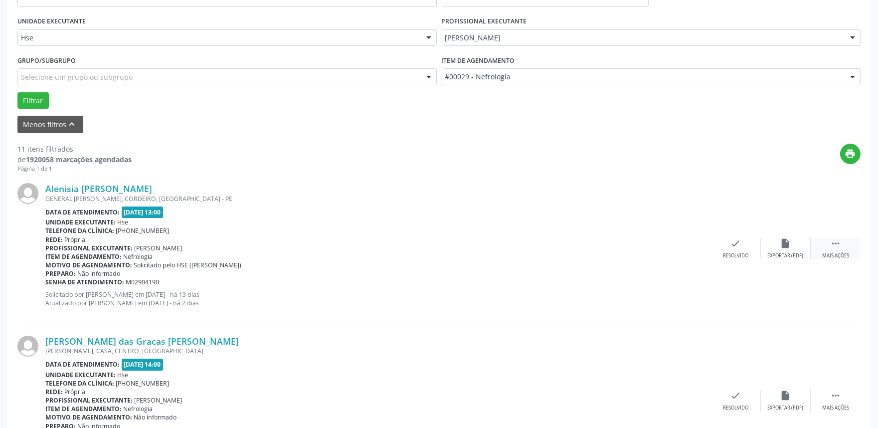
click at [839, 250] on div " Mais ações" at bounding box center [835, 248] width 50 height 21
click at [795, 247] on div "alarm_off Não compareceu" at bounding box center [785, 248] width 50 height 21
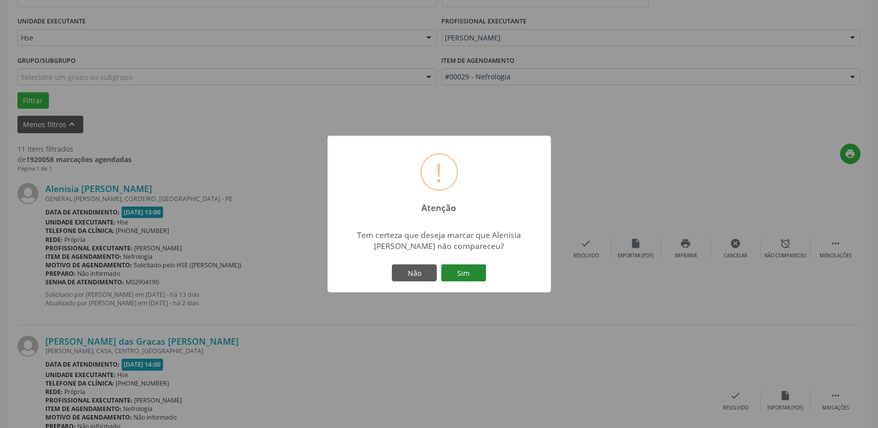
click at [456, 274] on button "Sim" at bounding box center [463, 272] width 45 height 17
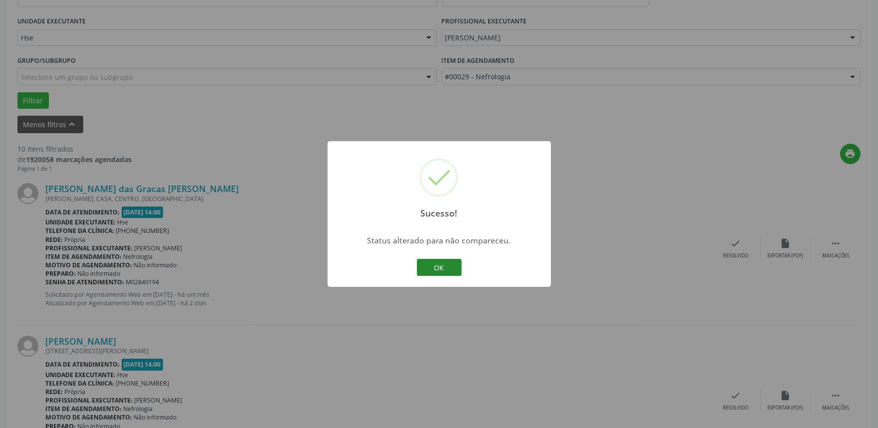
click at [445, 272] on button "OK" at bounding box center [439, 267] width 45 height 17
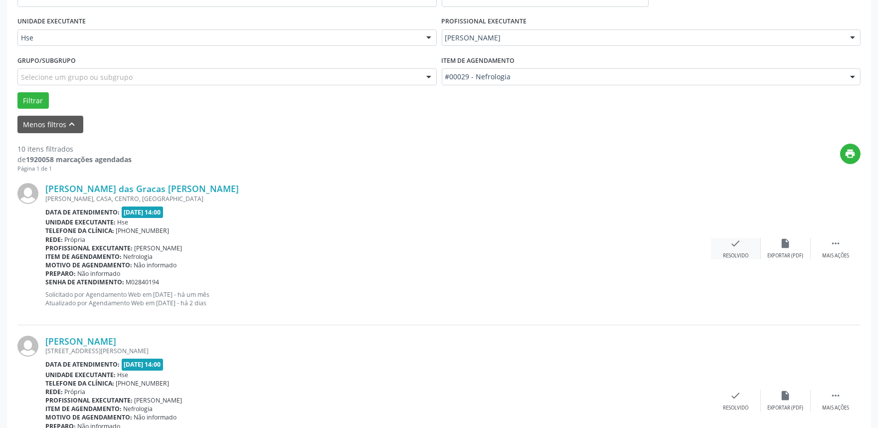
click at [738, 243] on icon "check" at bounding box center [735, 243] width 11 height 11
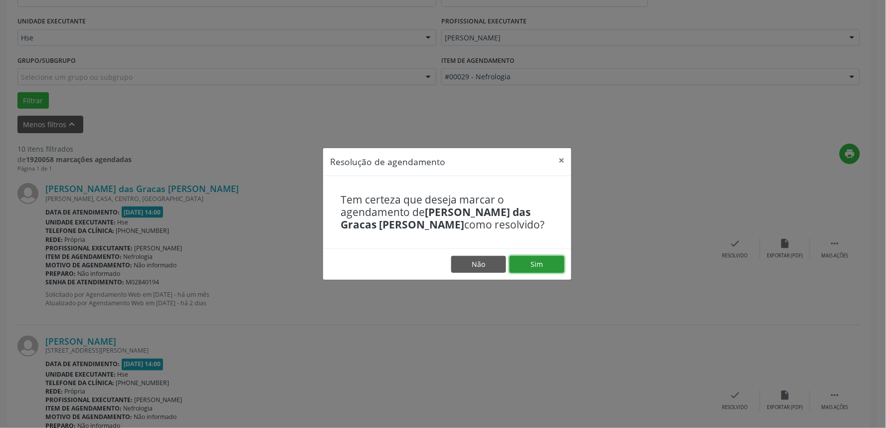
click at [544, 257] on button "Sim" at bounding box center [536, 264] width 55 height 17
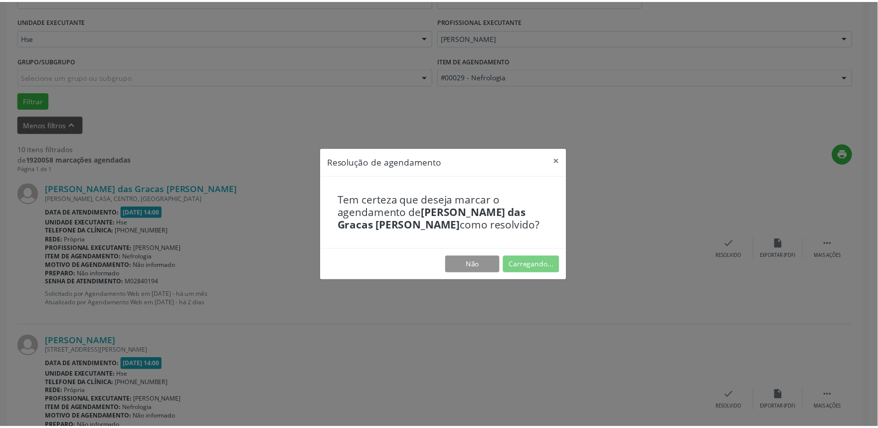
scroll to position [0, 0]
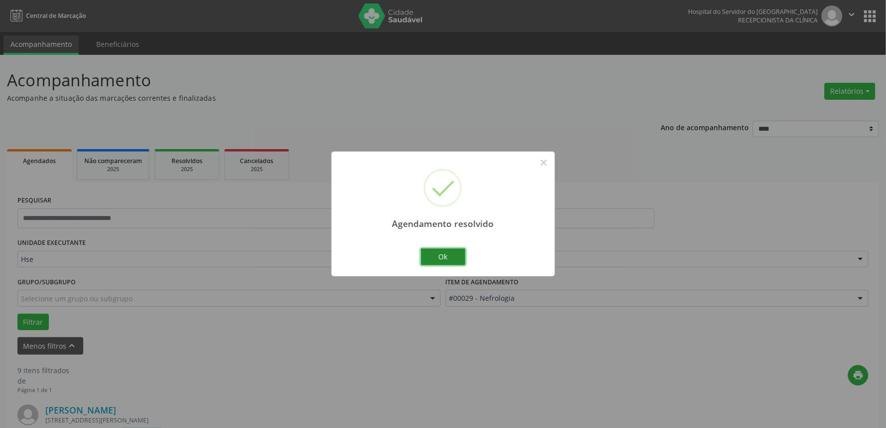
click at [444, 252] on button "Ok" at bounding box center [443, 256] width 45 height 17
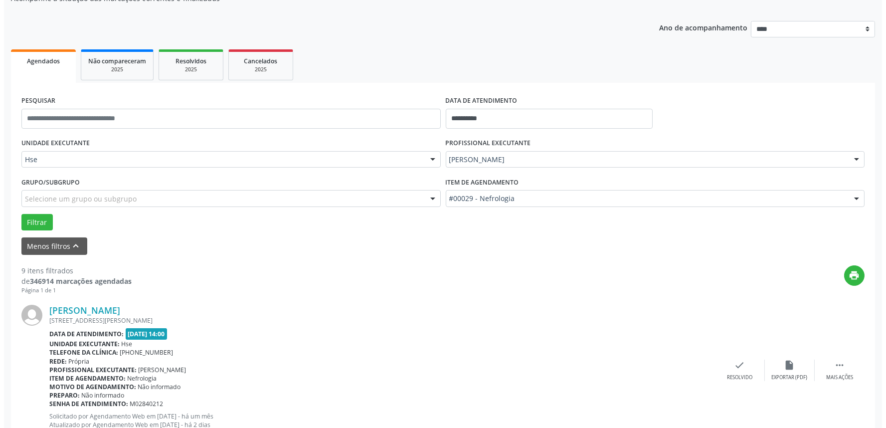
scroll to position [221, 0]
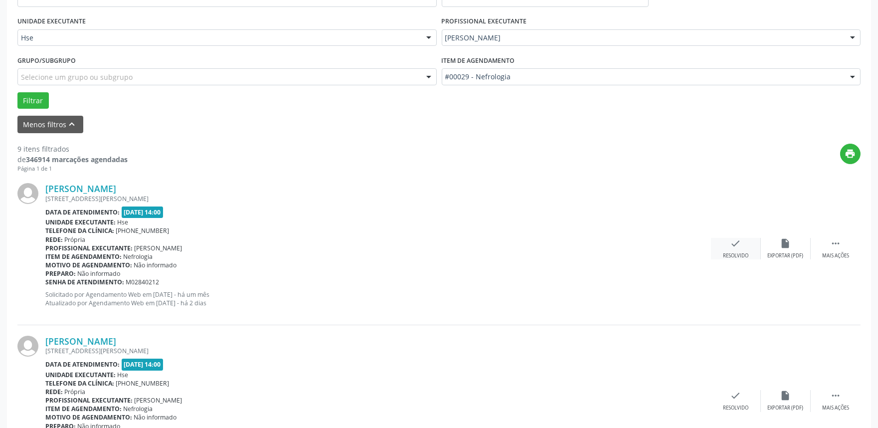
click at [734, 246] on icon "check" at bounding box center [735, 243] width 11 height 11
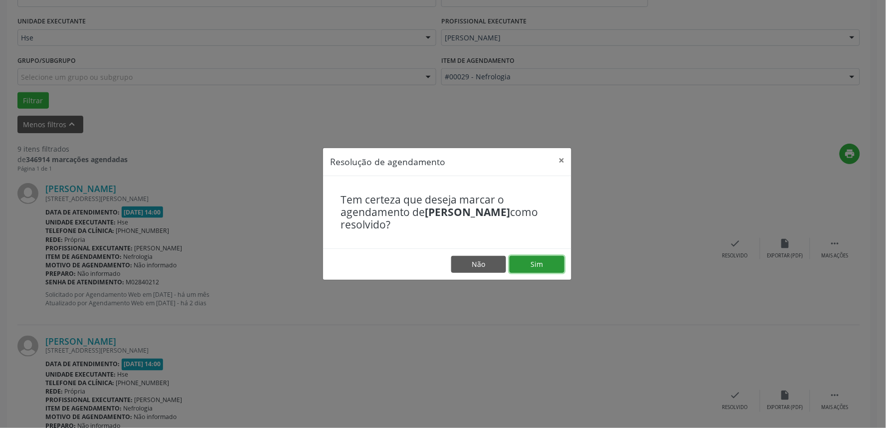
click at [540, 261] on button "Sim" at bounding box center [536, 264] width 55 height 17
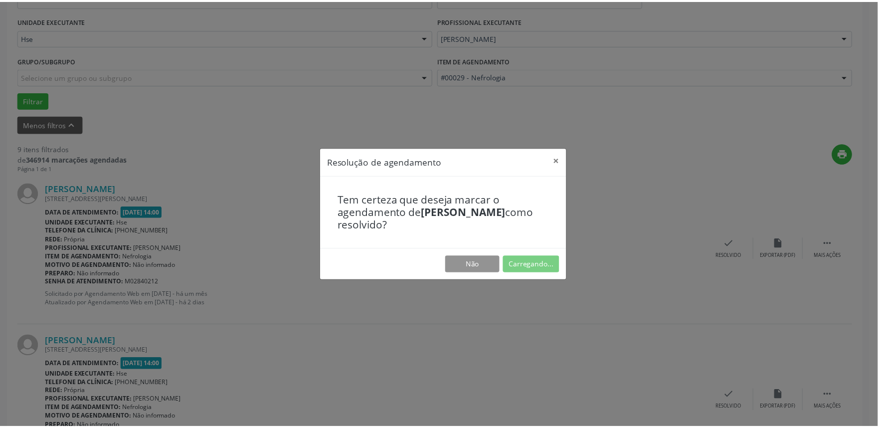
scroll to position [0, 0]
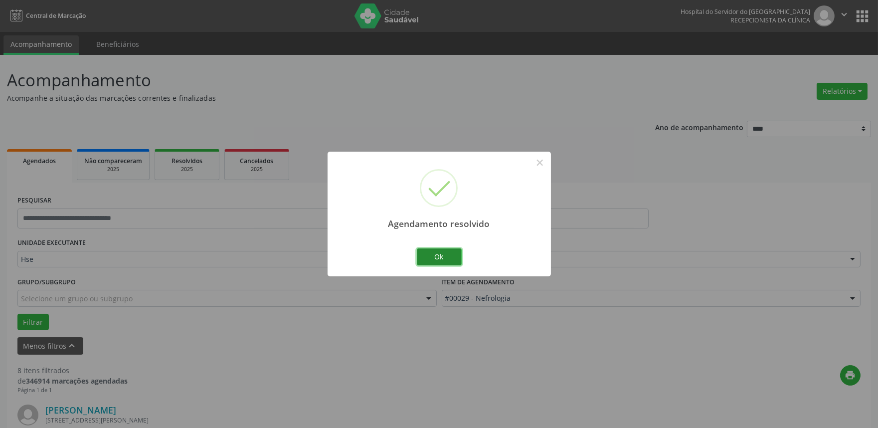
click at [445, 254] on button "Ok" at bounding box center [439, 256] width 45 height 17
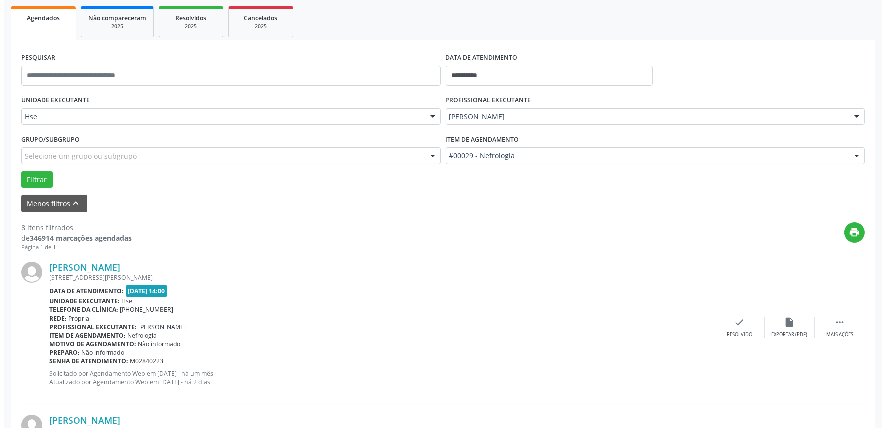
scroll to position [221, 0]
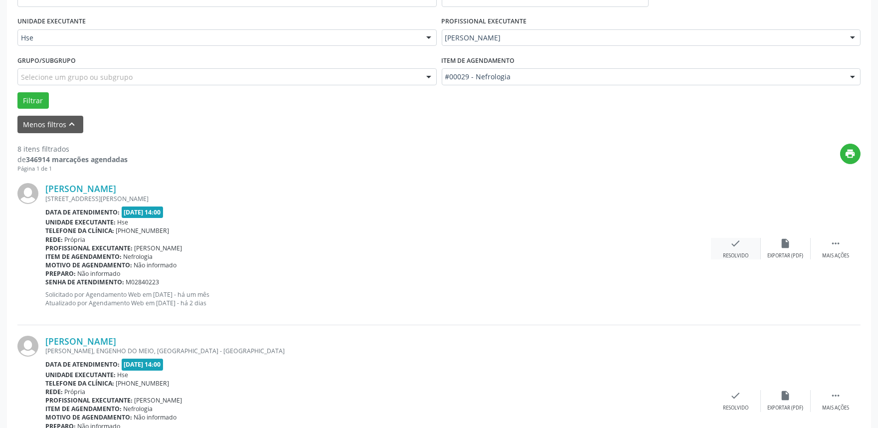
click at [740, 248] on icon "check" at bounding box center [735, 243] width 11 height 11
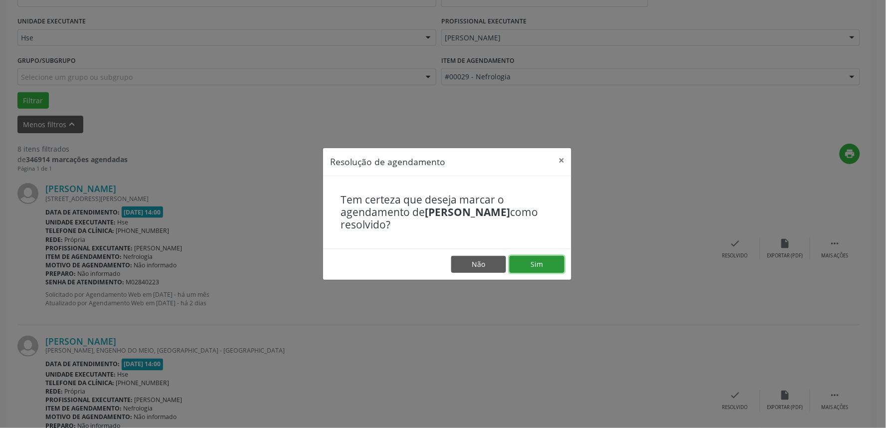
click at [543, 264] on button "Sim" at bounding box center [536, 264] width 55 height 17
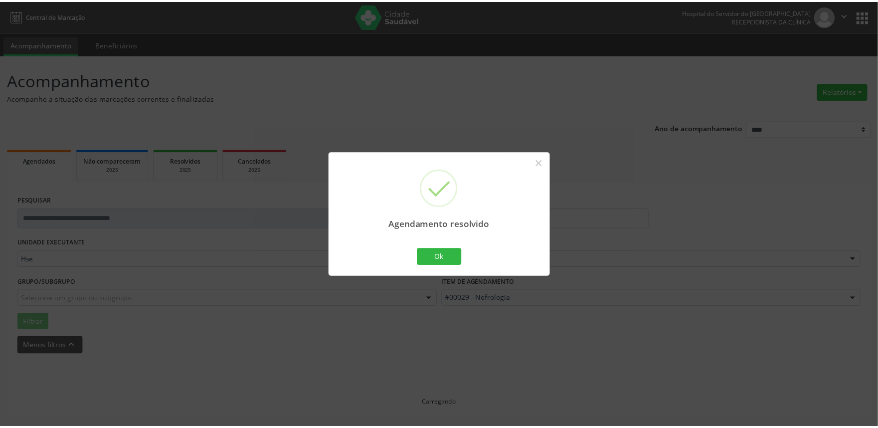
scroll to position [0, 0]
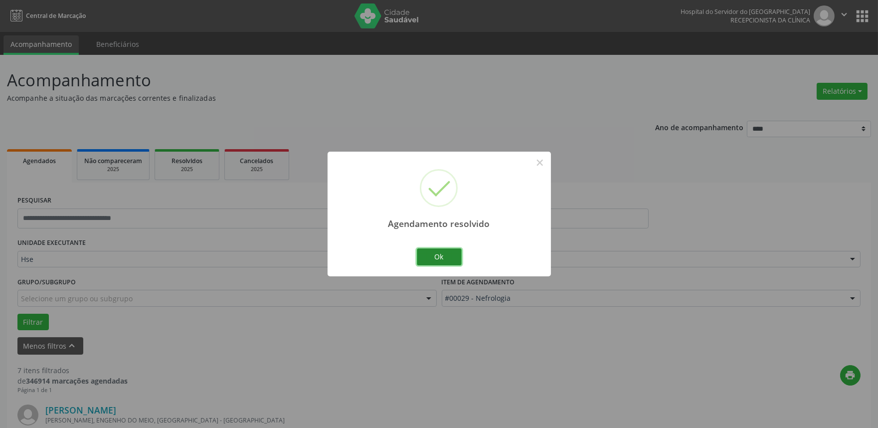
click at [431, 252] on button "Ok" at bounding box center [439, 256] width 45 height 17
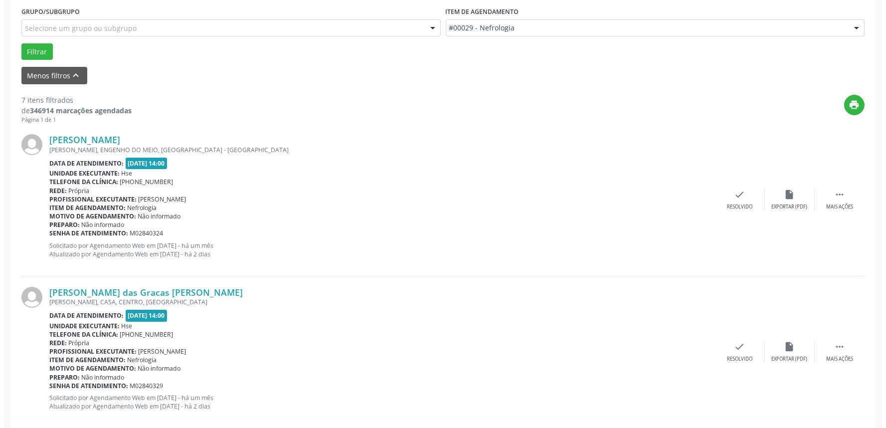
scroll to position [277, 0]
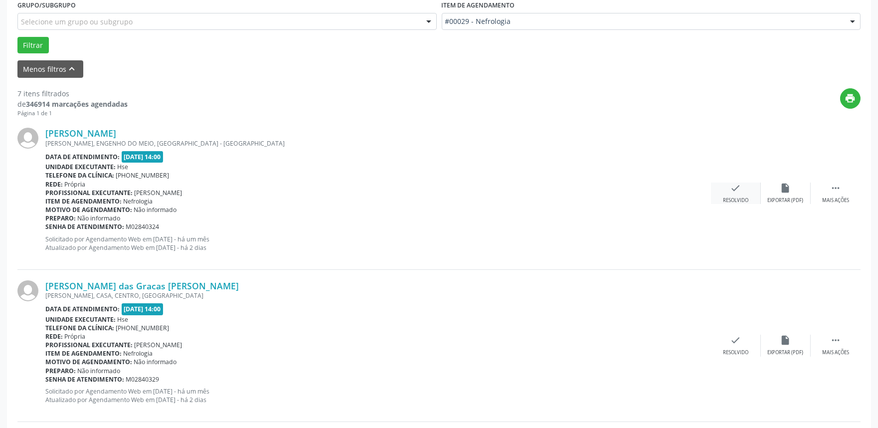
click at [735, 191] on icon "check" at bounding box center [735, 187] width 11 height 11
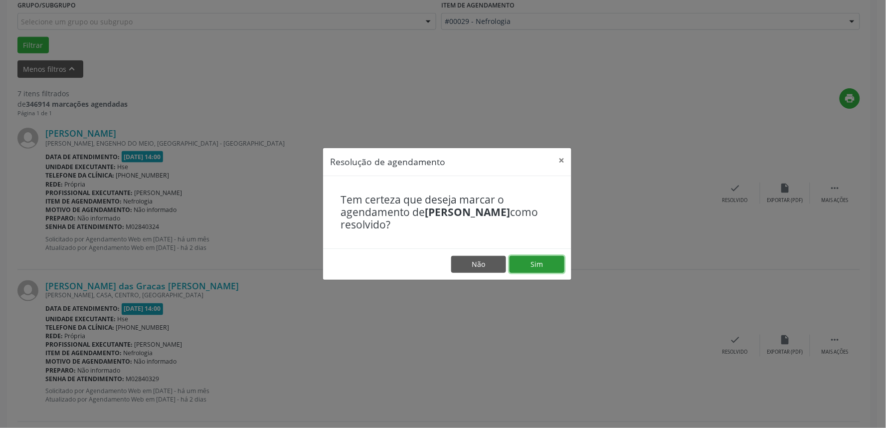
click at [539, 259] on button "Sim" at bounding box center [536, 264] width 55 height 17
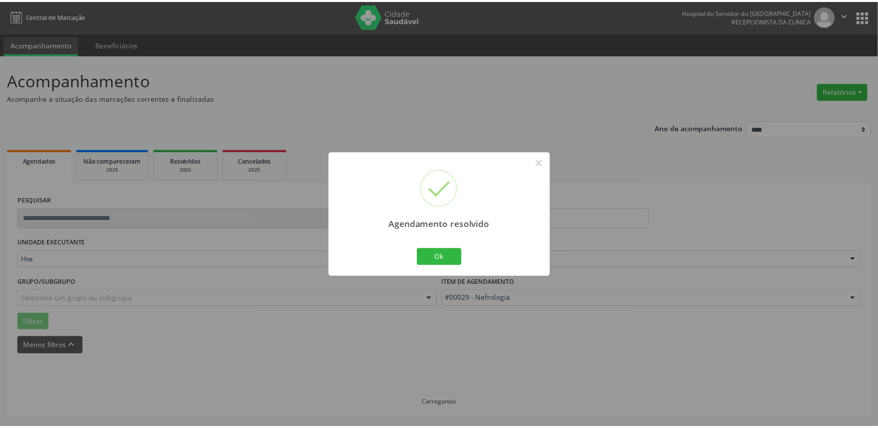
scroll to position [0, 0]
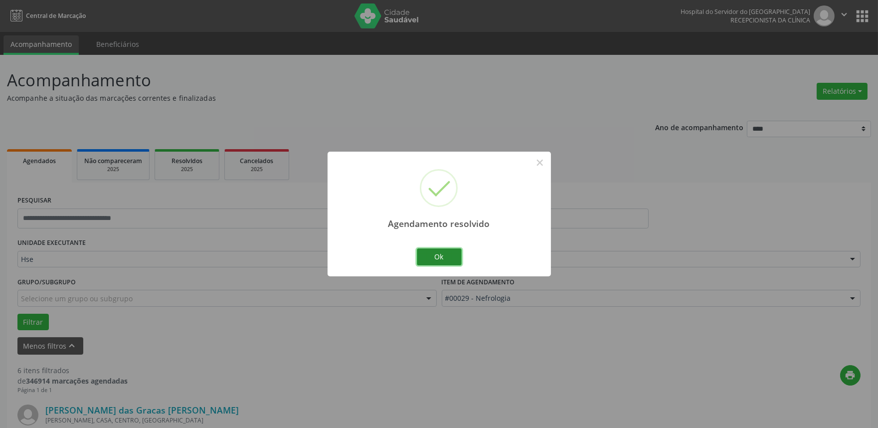
click at [443, 257] on button "Ok" at bounding box center [439, 256] width 45 height 17
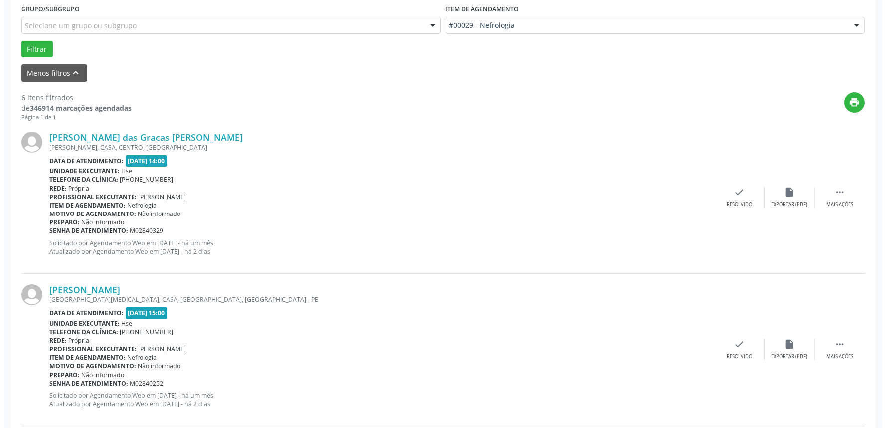
scroll to position [277, 0]
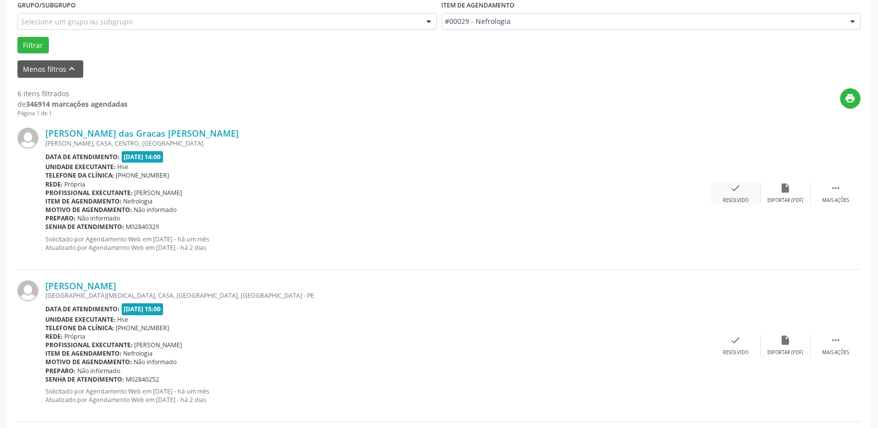
click at [735, 201] on div "Resolvido" at bounding box center [735, 200] width 25 height 7
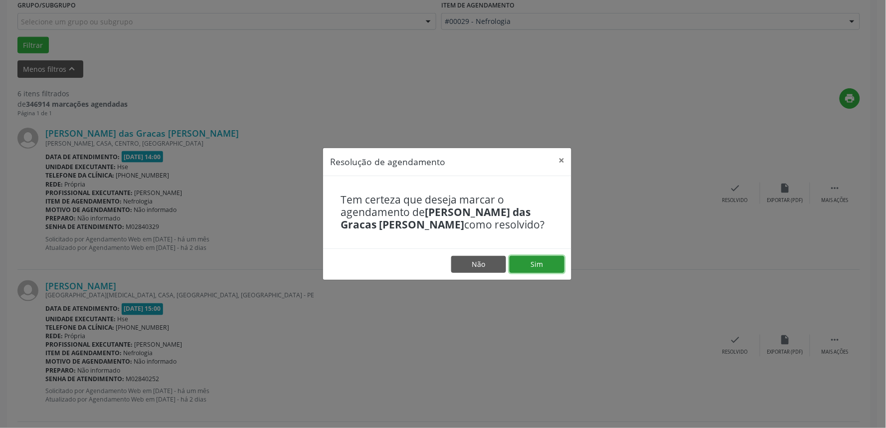
click at [547, 265] on button "Sim" at bounding box center [536, 264] width 55 height 17
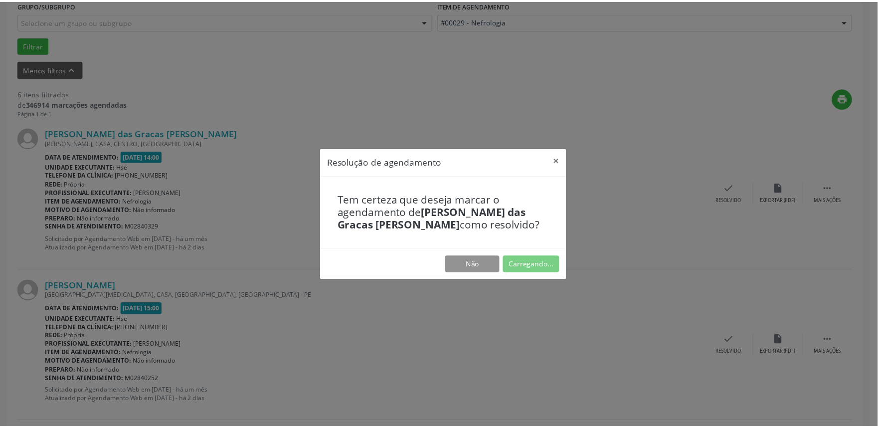
scroll to position [0, 0]
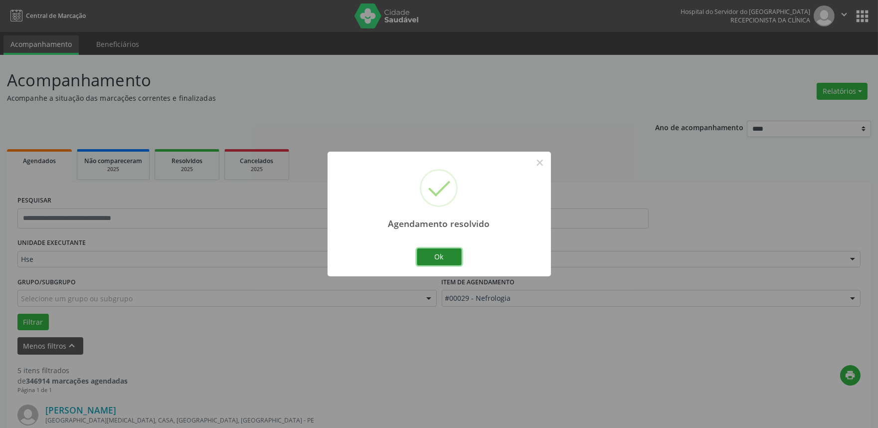
click at [443, 253] on button "Ok" at bounding box center [439, 256] width 45 height 17
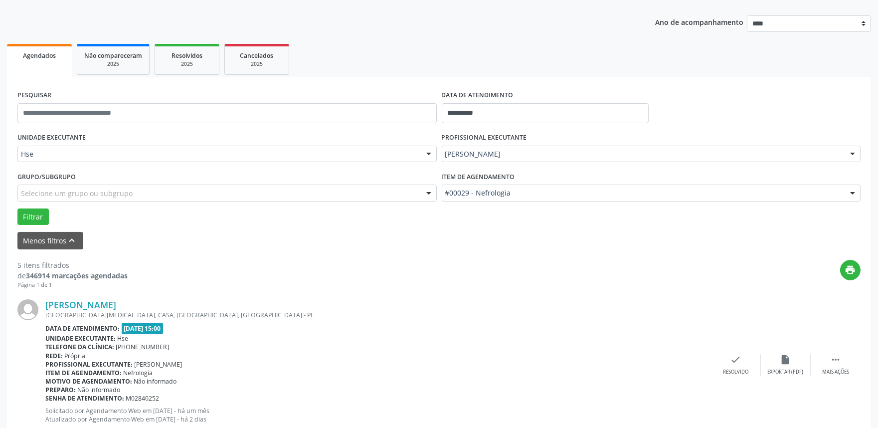
scroll to position [277, 0]
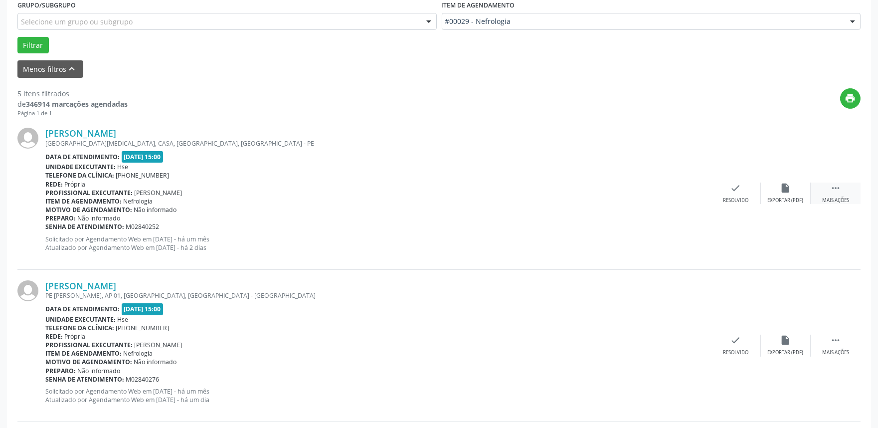
click at [829, 194] on div " Mais ações" at bounding box center [835, 192] width 50 height 21
click at [776, 192] on div "alarm_off Não compareceu" at bounding box center [785, 192] width 50 height 21
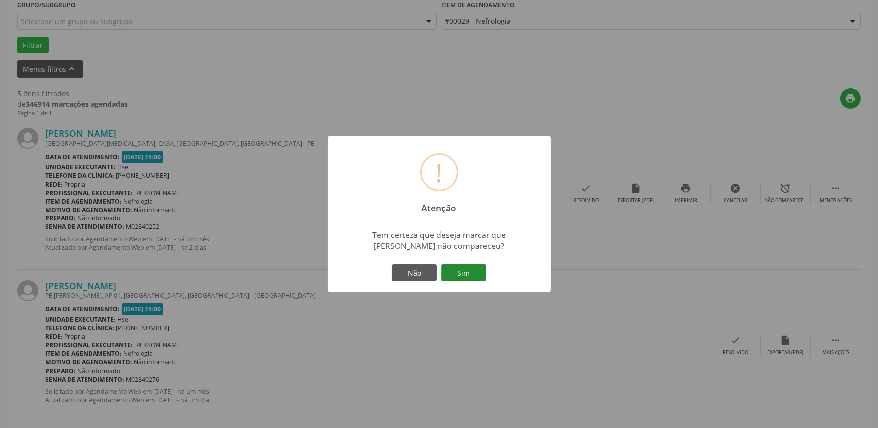
click at [456, 272] on button "Sim" at bounding box center [463, 272] width 45 height 17
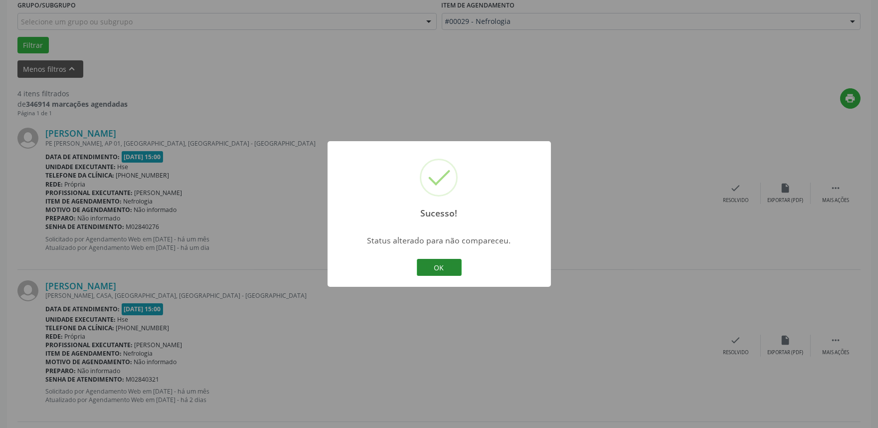
click at [431, 267] on button "OK" at bounding box center [439, 267] width 45 height 17
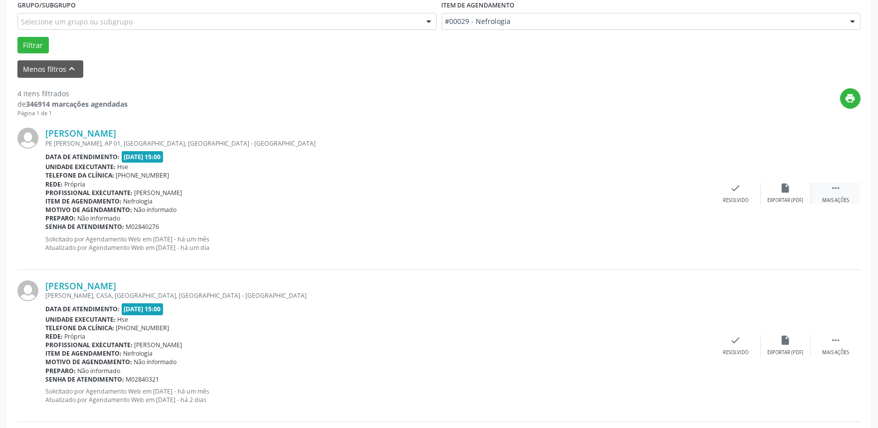
click at [838, 192] on icon "" at bounding box center [835, 187] width 11 height 11
click at [783, 192] on icon "alarm_off" at bounding box center [785, 187] width 11 height 11
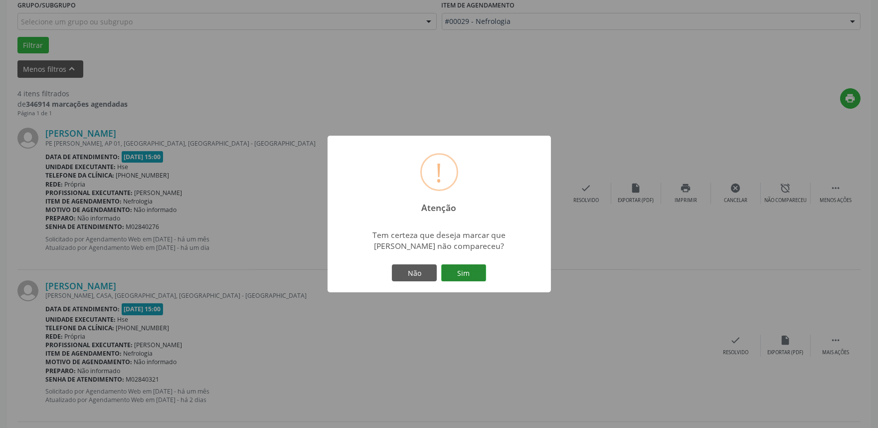
click at [469, 270] on button "Sim" at bounding box center [463, 272] width 45 height 17
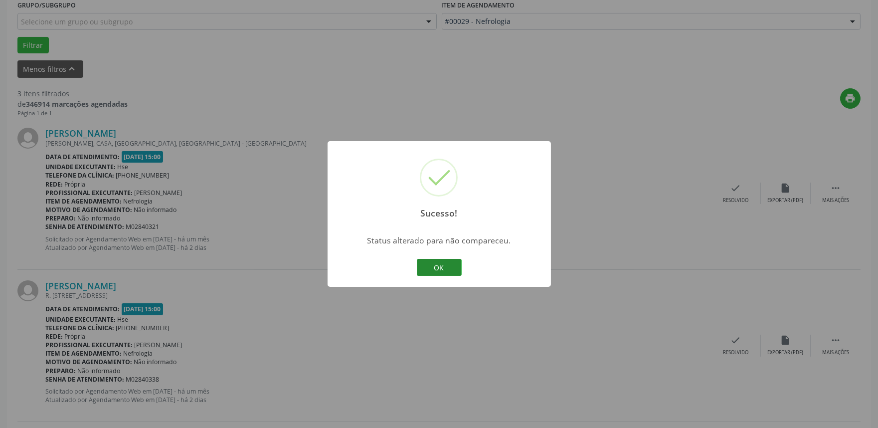
click at [442, 271] on button "OK" at bounding box center [439, 267] width 45 height 17
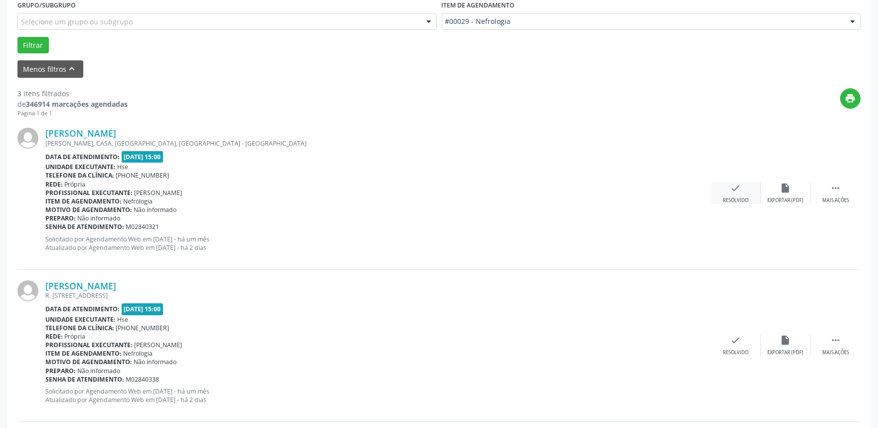
click at [739, 191] on icon "check" at bounding box center [735, 187] width 11 height 11
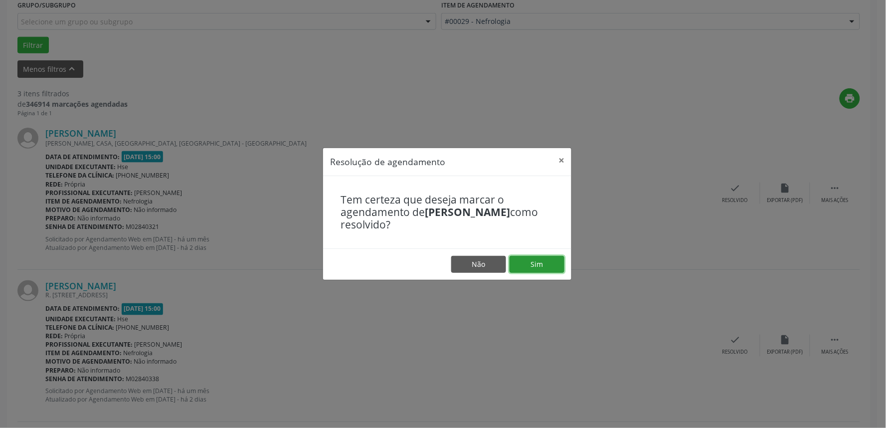
click at [550, 265] on button "Sim" at bounding box center [536, 264] width 55 height 17
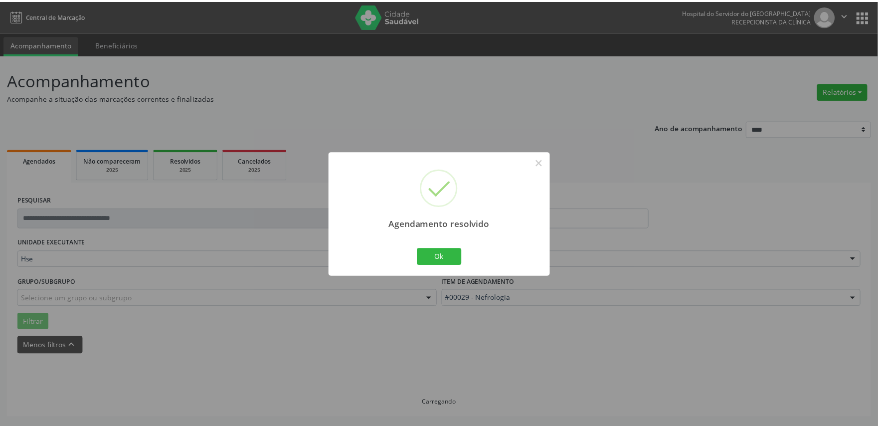
scroll to position [0, 0]
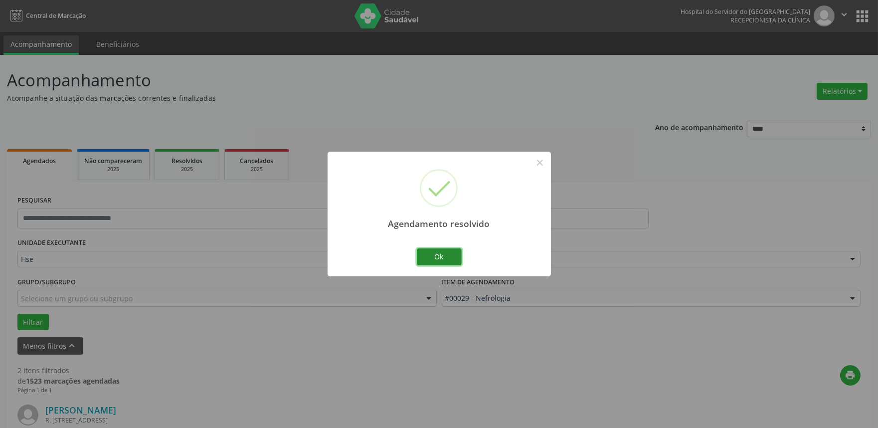
click at [448, 256] on button "Ok" at bounding box center [439, 256] width 45 height 17
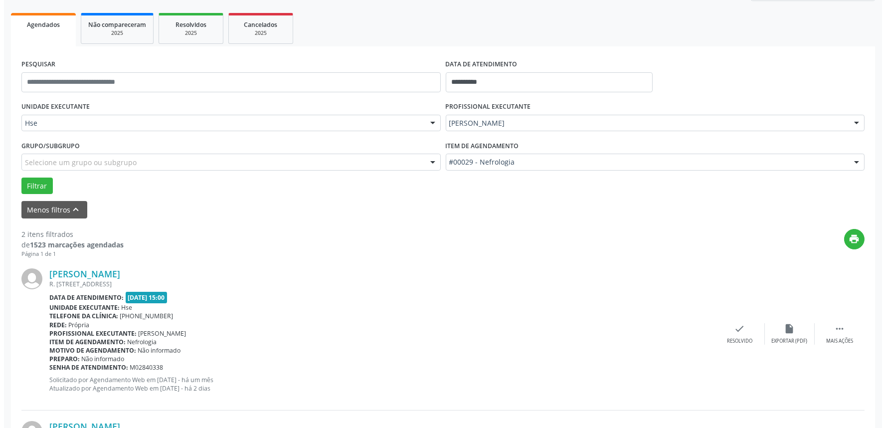
scroll to position [221, 0]
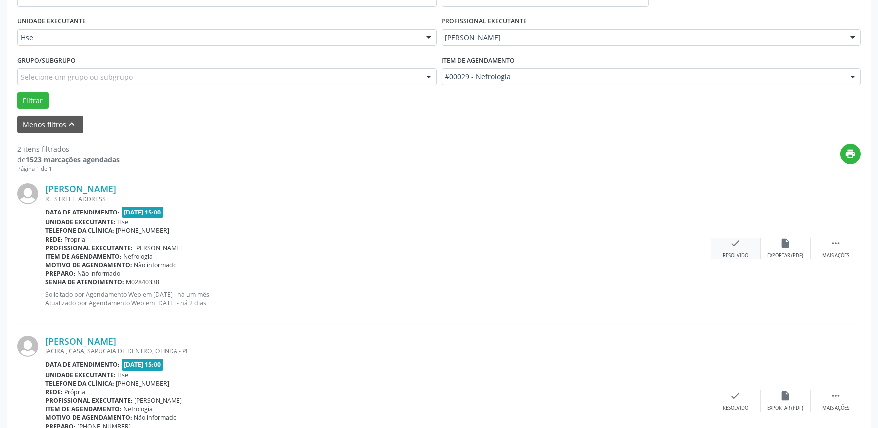
click at [729, 245] on div "check Resolvido" at bounding box center [736, 248] width 50 height 21
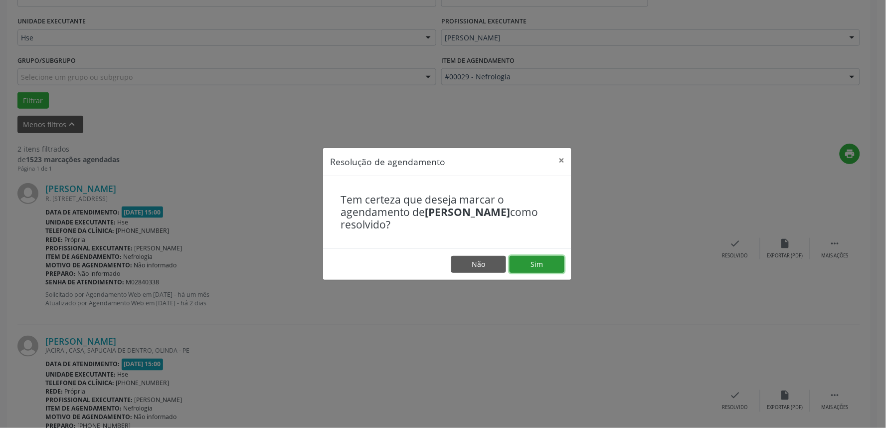
click at [531, 266] on button "Sim" at bounding box center [536, 264] width 55 height 17
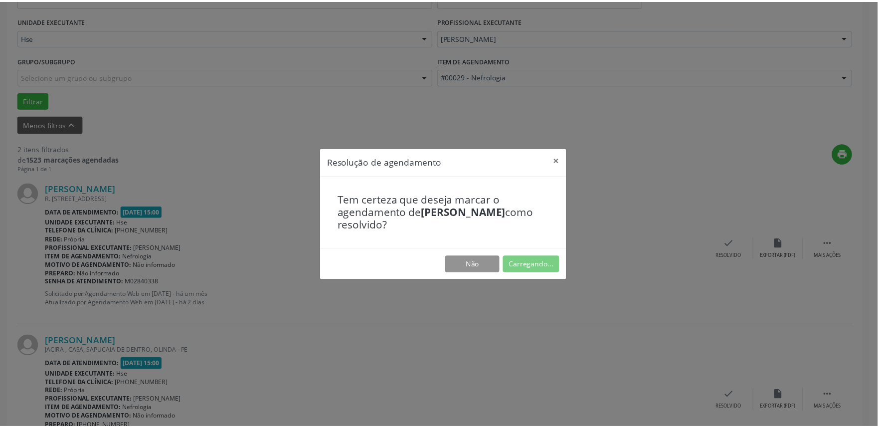
scroll to position [0, 0]
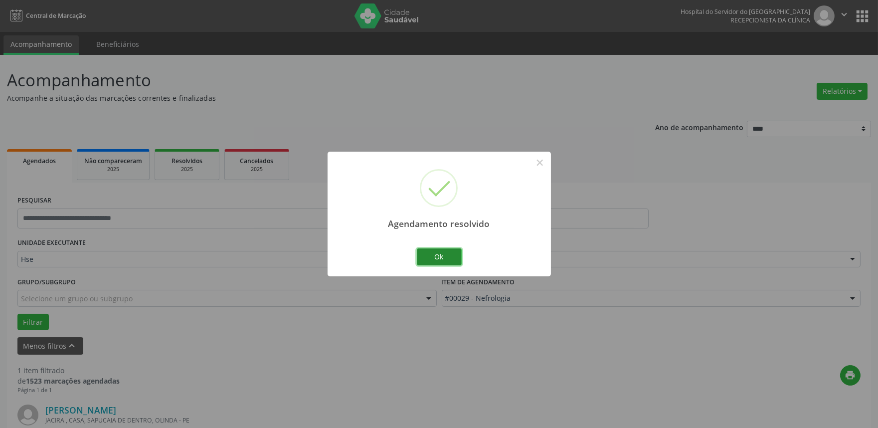
click at [446, 256] on button "Ok" at bounding box center [439, 256] width 45 height 17
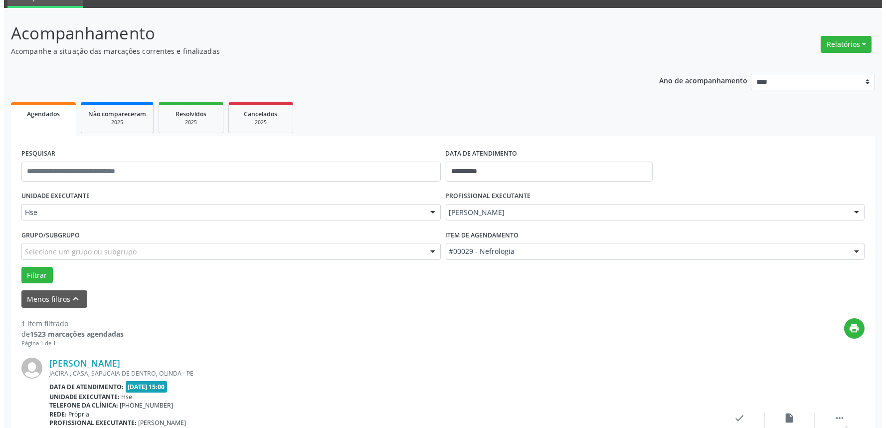
scroll to position [135, 0]
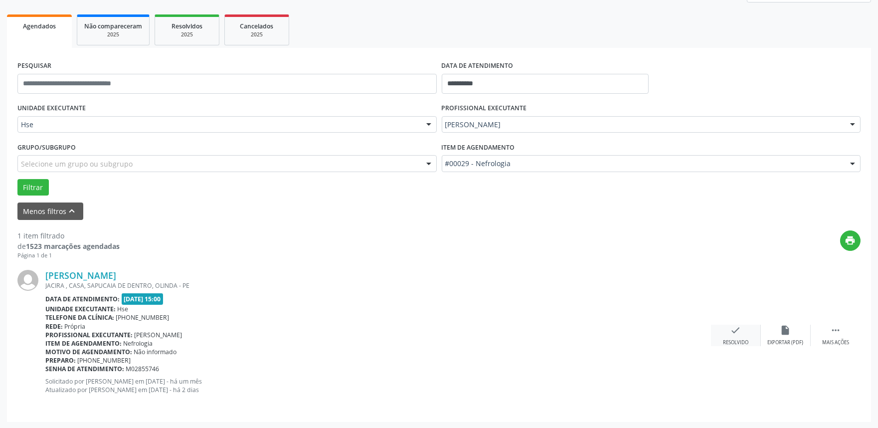
click at [735, 335] on icon "check" at bounding box center [735, 329] width 11 height 11
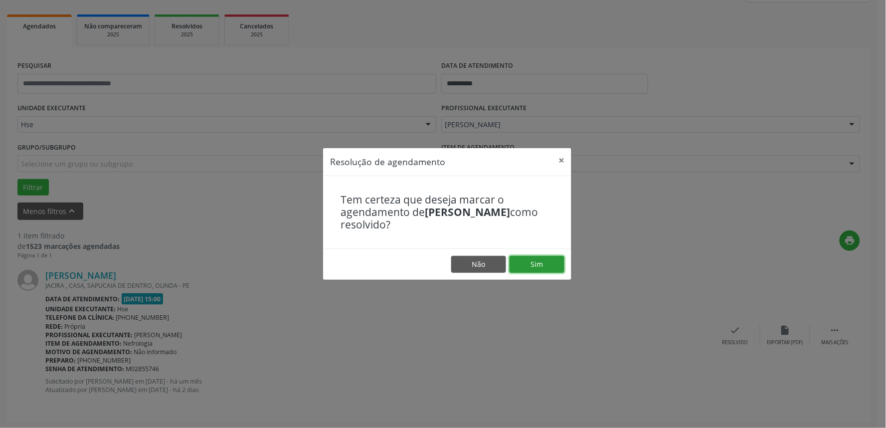
click at [556, 265] on button "Sim" at bounding box center [536, 264] width 55 height 17
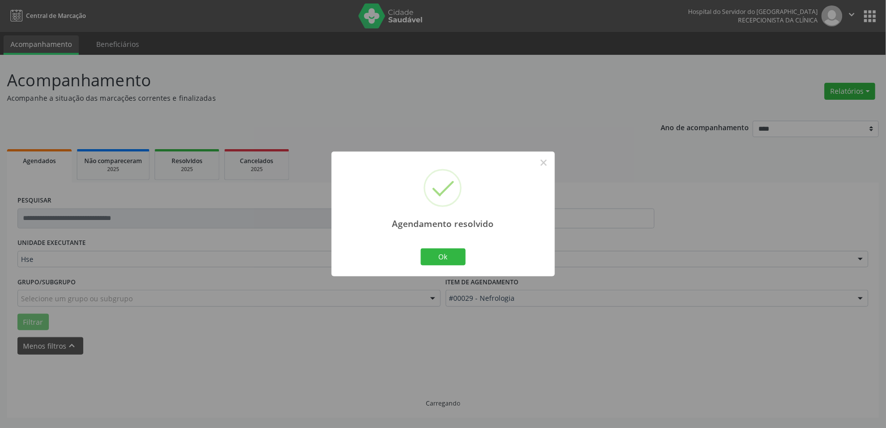
scroll to position [0, 0]
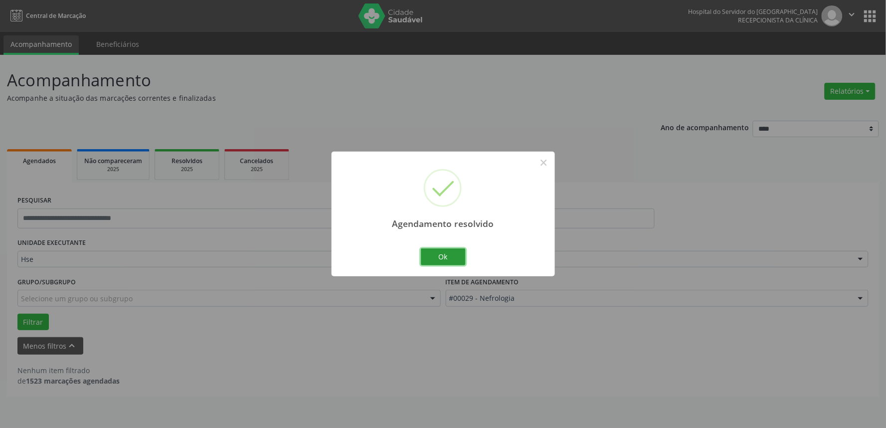
click at [438, 256] on button "Ok" at bounding box center [443, 256] width 45 height 17
